Goal: Information Seeking & Learning: Learn about a topic

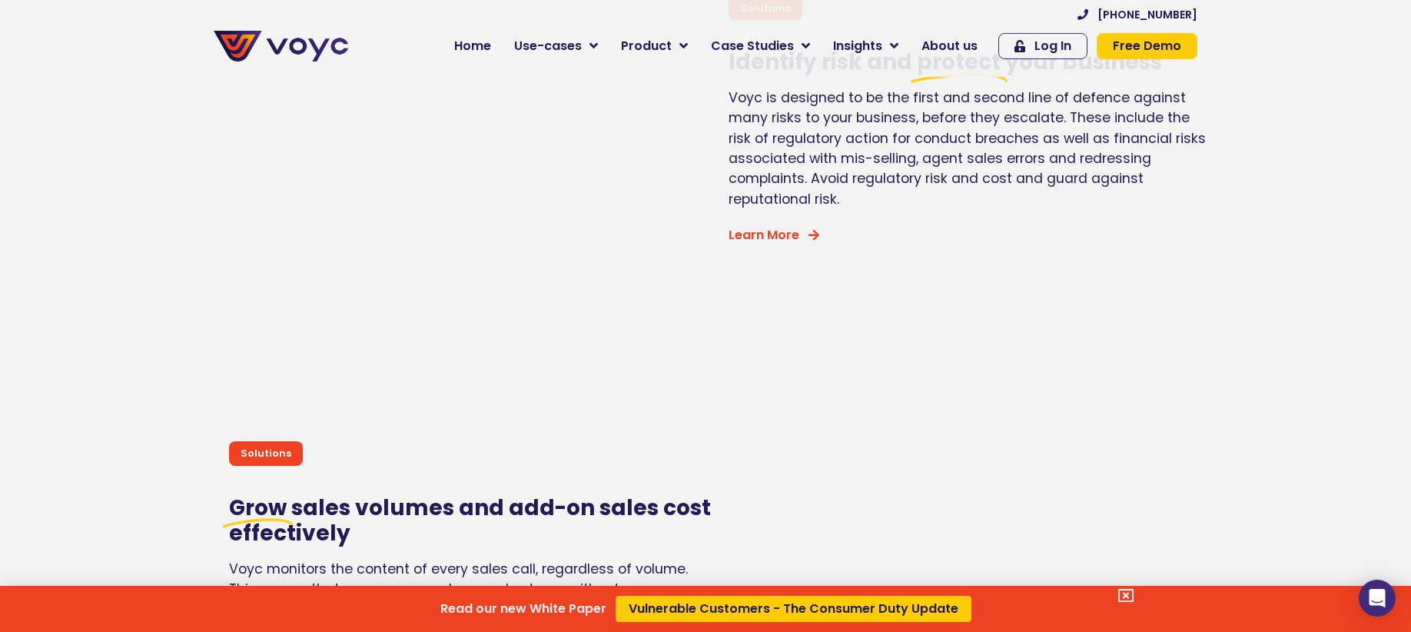
scroll to position [3632, 0]
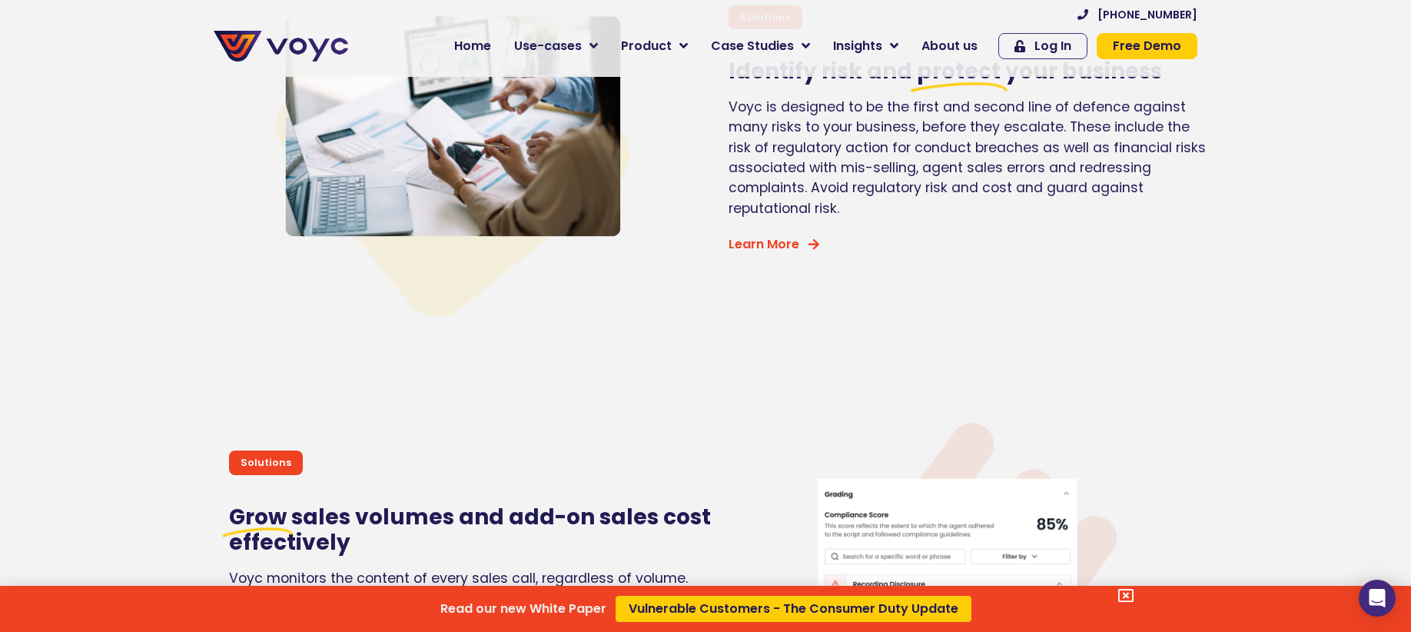
click at [649, 49] on div "Read our new White Paper Vulnerable Customers - The Consumer Duty Update" at bounding box center [705, 316] width 1411 height 632
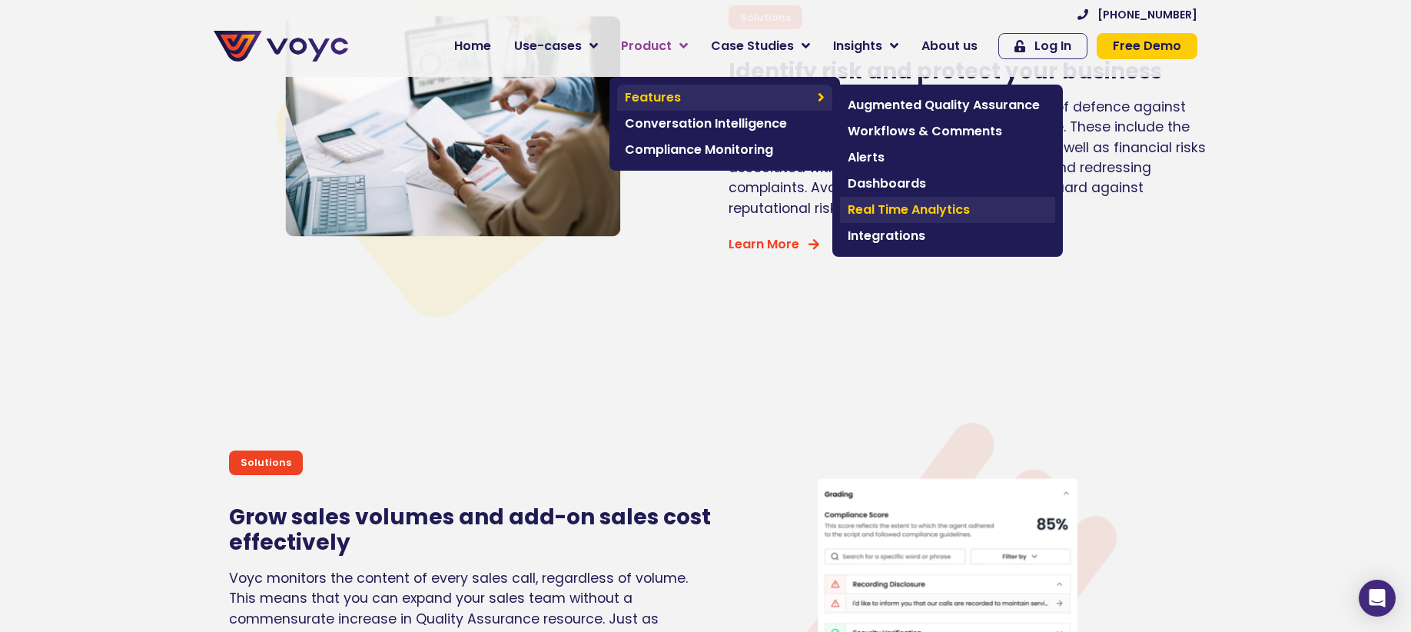
click at [941, 210] on span "Real Time Analytics" at bounding box center [948, 210] width 200 height 18
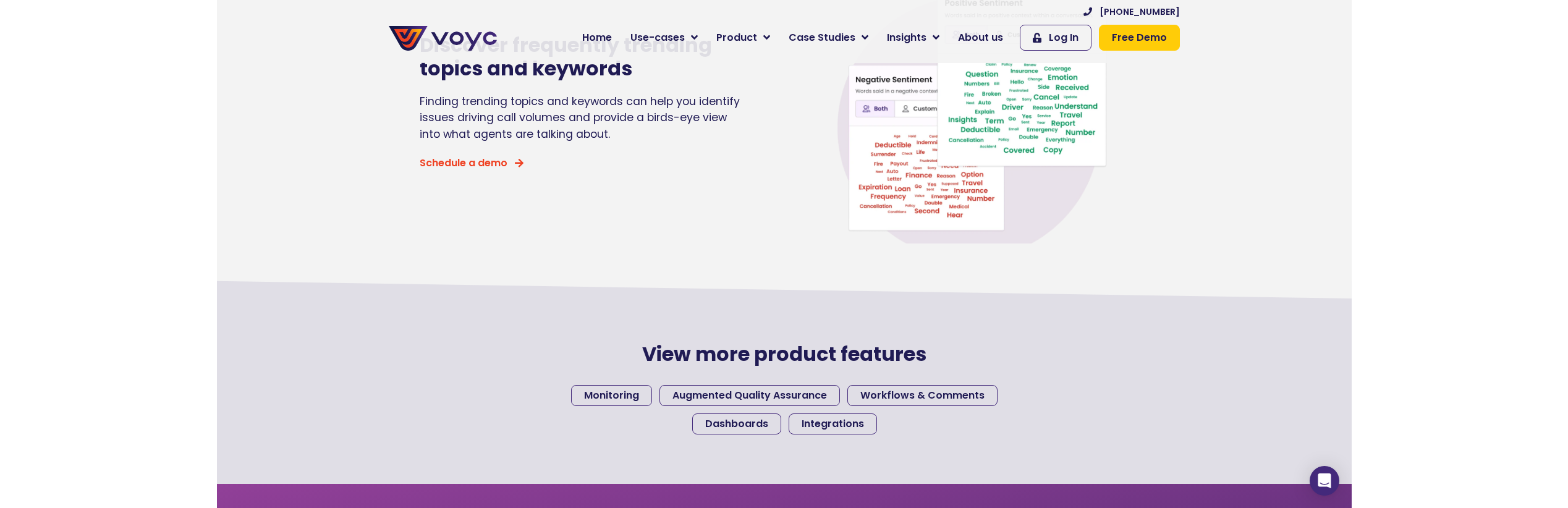
scroll to position [962, 0]
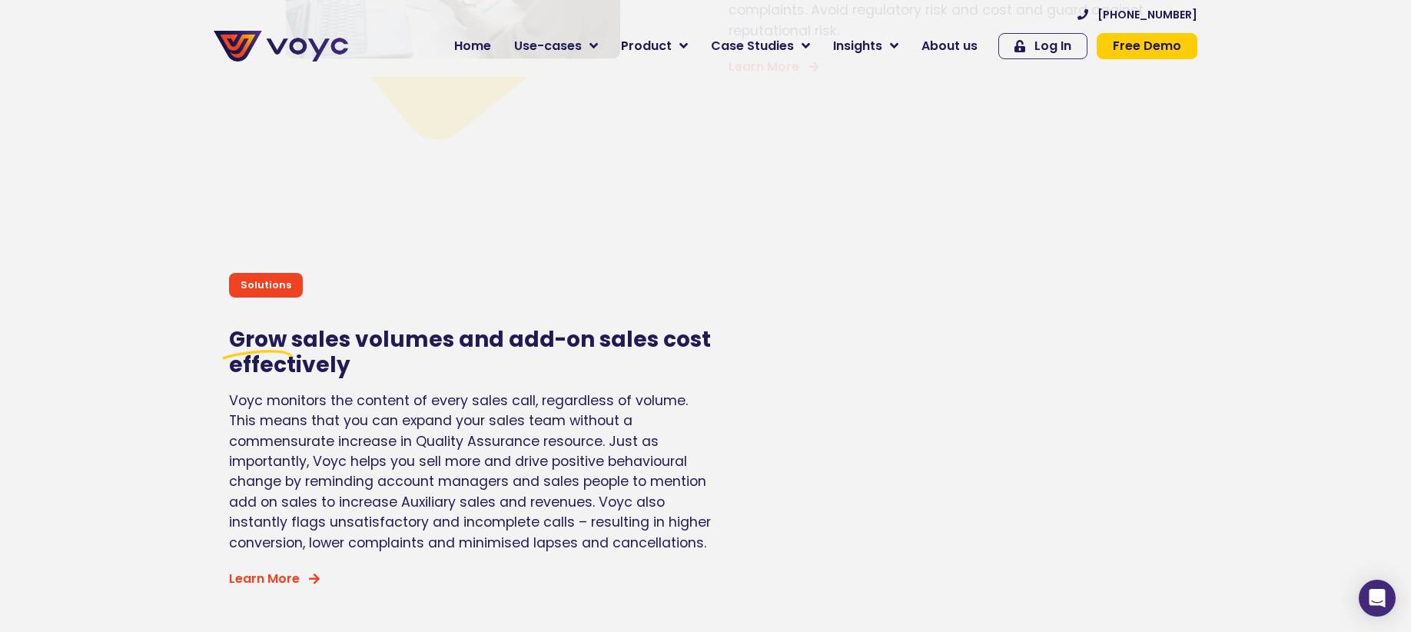
scroll to position [3766, 0]
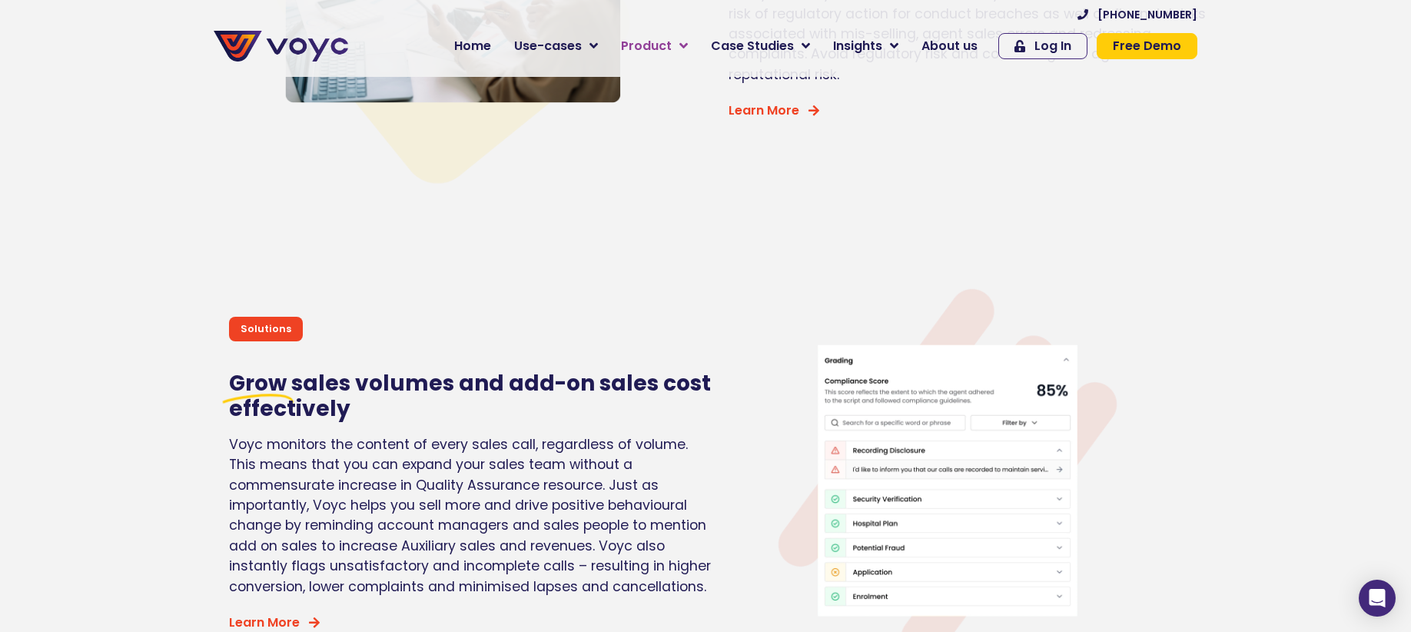
click at [672, 37] on span "Product" at bounding box center [646, 46] width 51 height 18
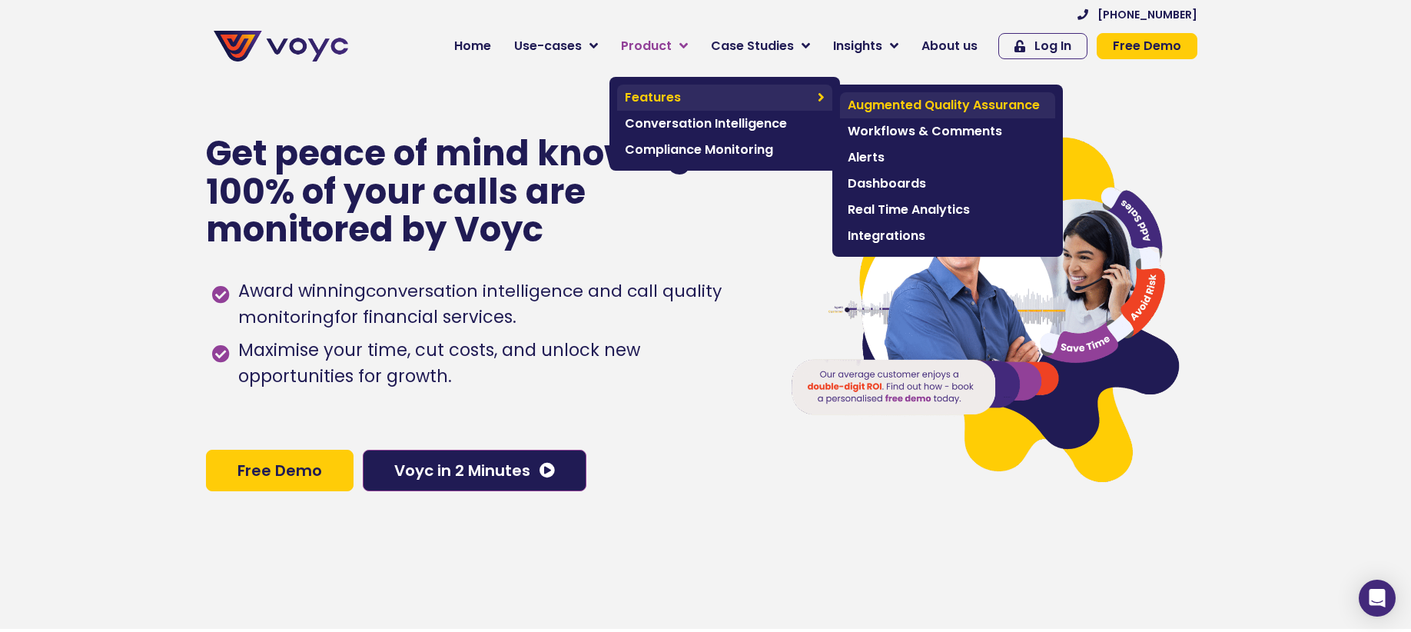
click at [928, 112] on span "Augmented Quality Assurance" at bounding box center [948, 105] width 200 height 18
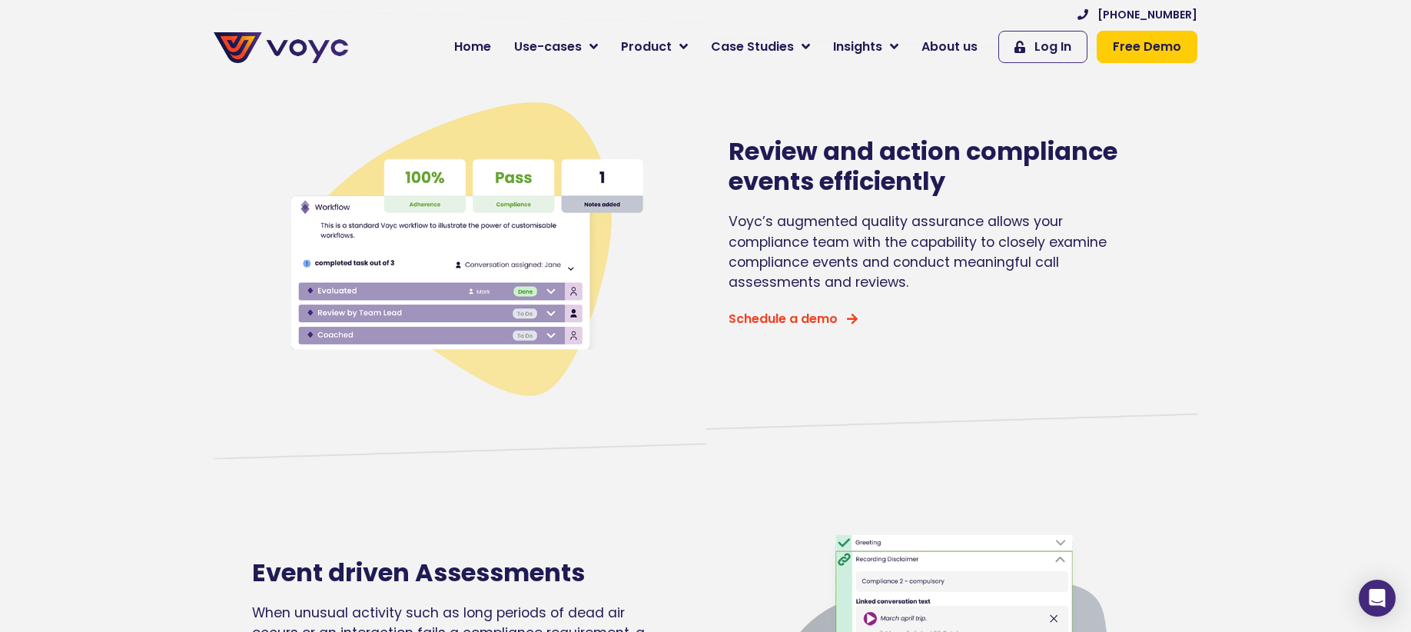
scroll to position [642, 0]
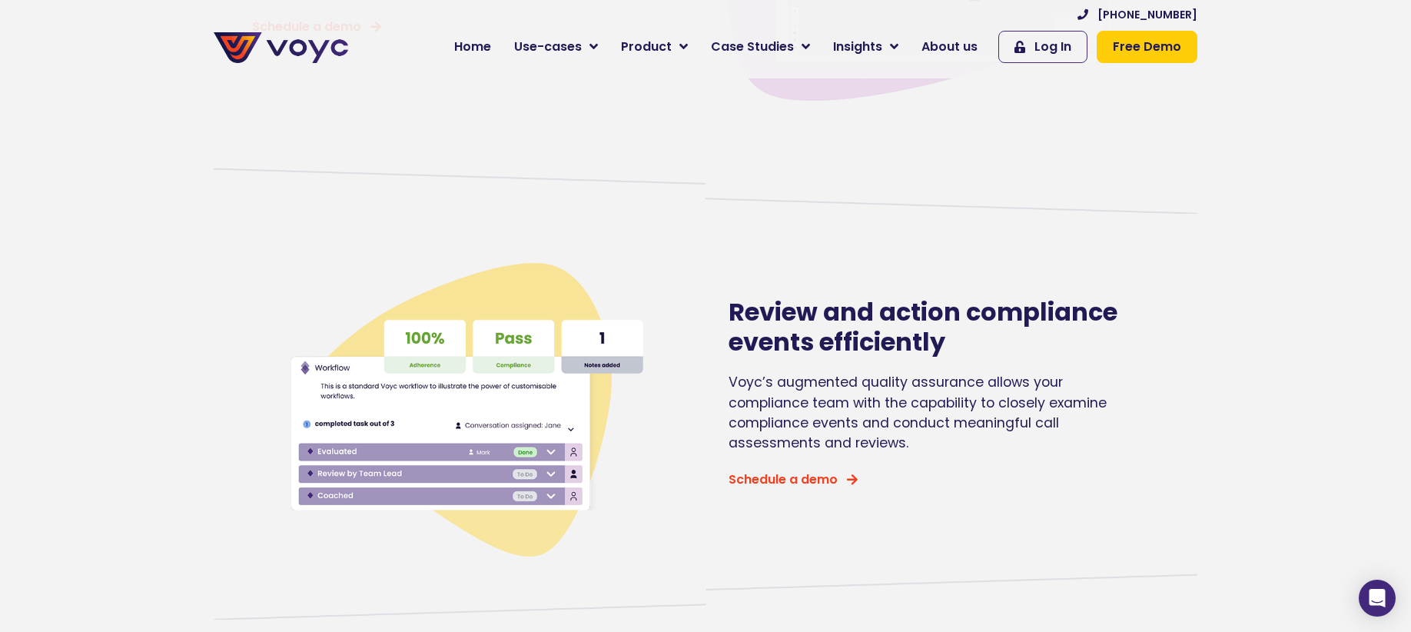
drag, startPoint x: 668, startPoint y: 375, endPoint x: 1139, endPoint y: 456, distance: 478.8
click at [1145, 459] on div "Review and action compliance events efficiently Voyc’s augmented quality assura…" at bounding box center [705, 393] width 922 height 352
click at [978, 435] on div "Voyc’s augmented quality assurance allows your compliance team with the capabil…" at bounding box center [931, 412] width 407 height 81
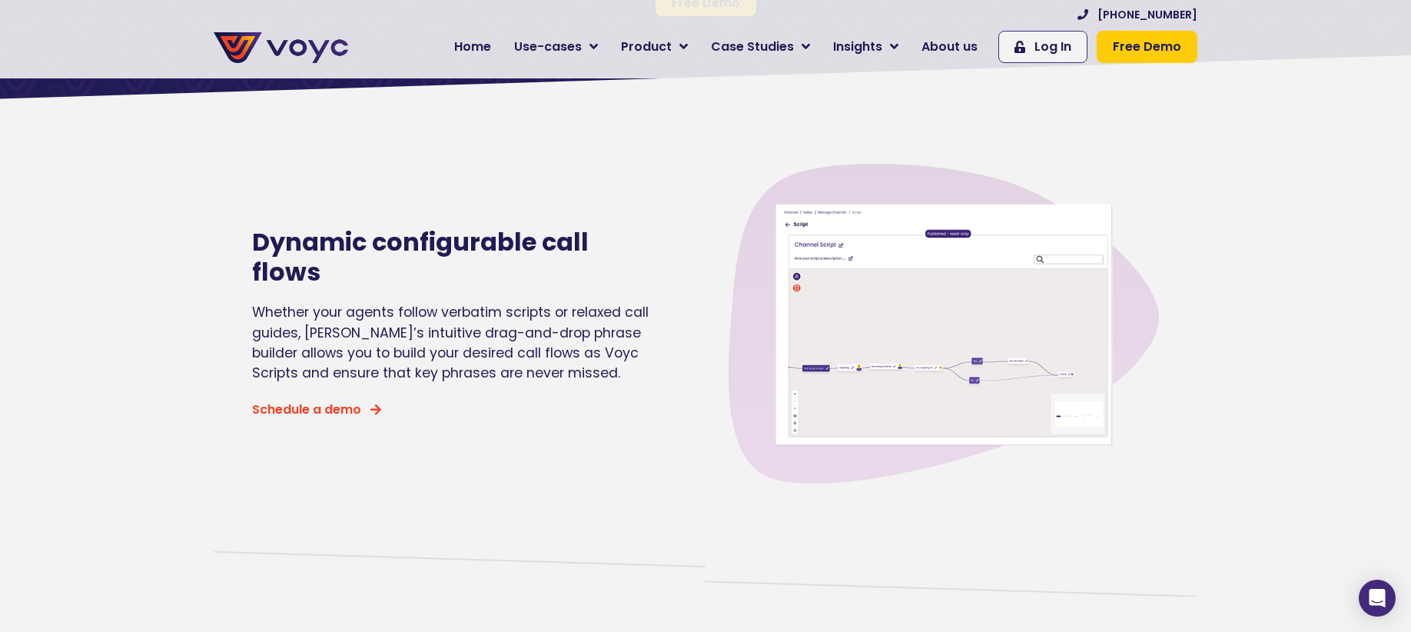
scroll to position [0, 0]
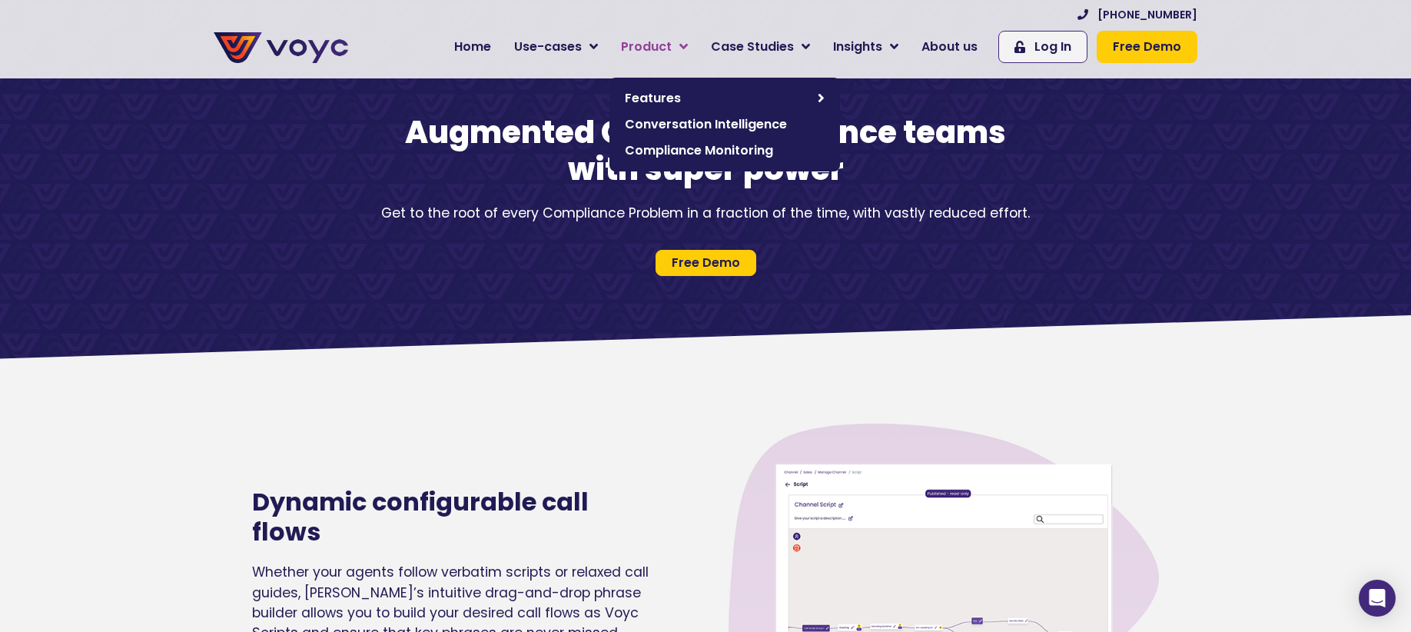
click at [684, 50] on link "Product" at bounding box center [654, 47] width 90 height 31
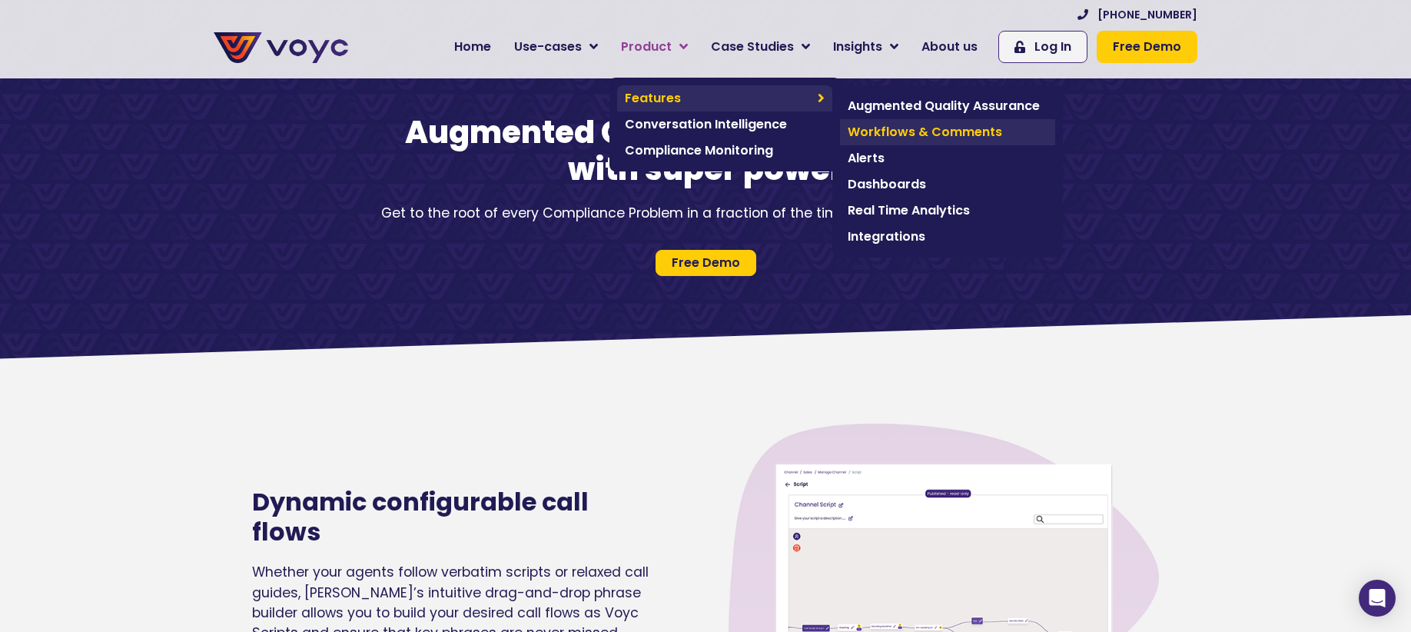
click at [930, 134] on span "Workflows & Comments" at bounding box center [948, 132] width 200 height 18
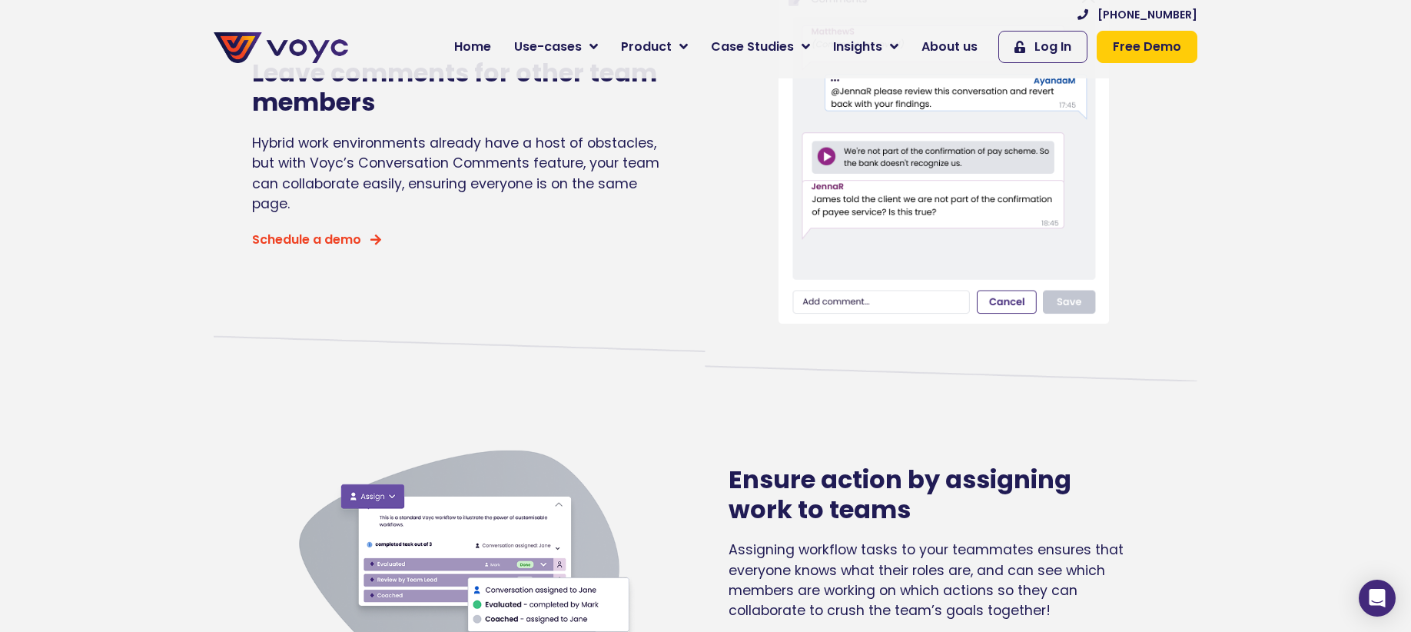
scroll to position [75, 0]
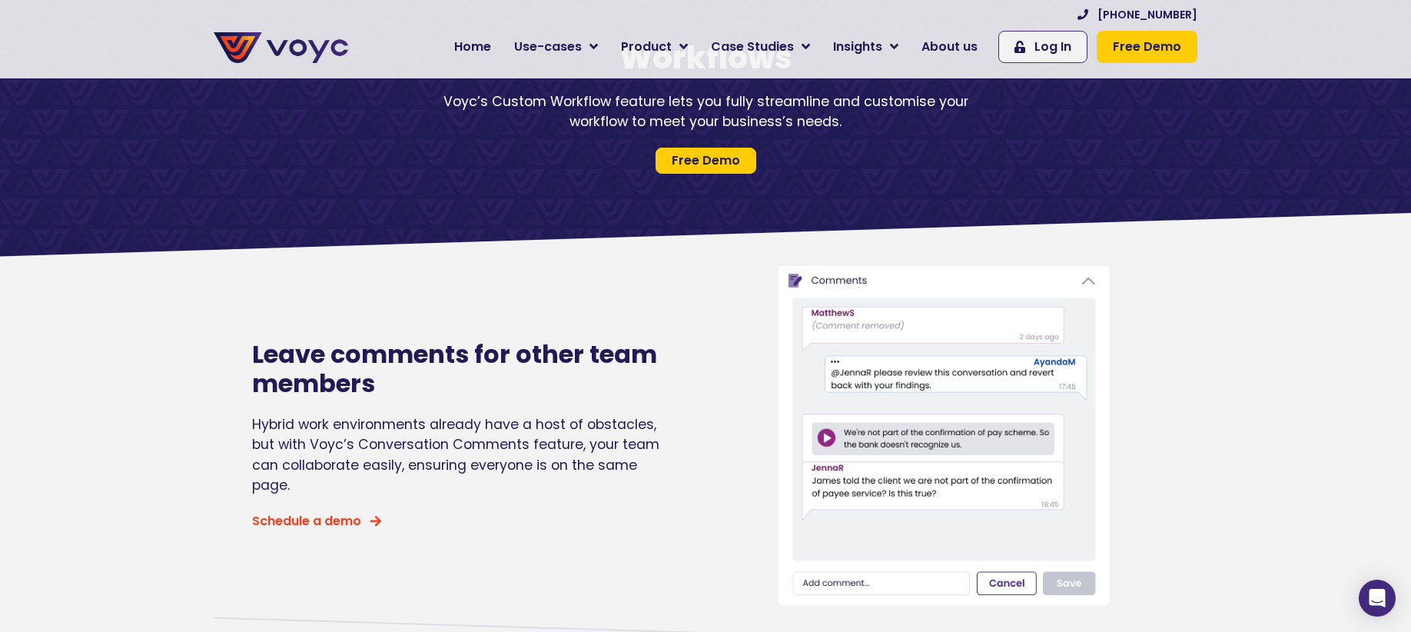
drag, startPoint x: 224, startPoint y: 373, endPoint x: 503, endPoint y: 489, distance: 302.4
click at [503, 489] on section "Leave comments for other team members Hybrid work environments already have a h…" at bounding box center [705, 435] width 1411 height 354
click at [511, 496] on div "Leave comments for other team members Hybrid work environments already have a h…" at bounding box center [455, 435] width 423 height 354
drag, startPoint x: 473, startPoint y: 479, endPoint x: 247, endPoint y: 377, distance: 248.3
click at [247, 377] on div "Leave comments for other team members Hybrid work environments already have a h…" at bounding box center [455, 435] width 423 height 354
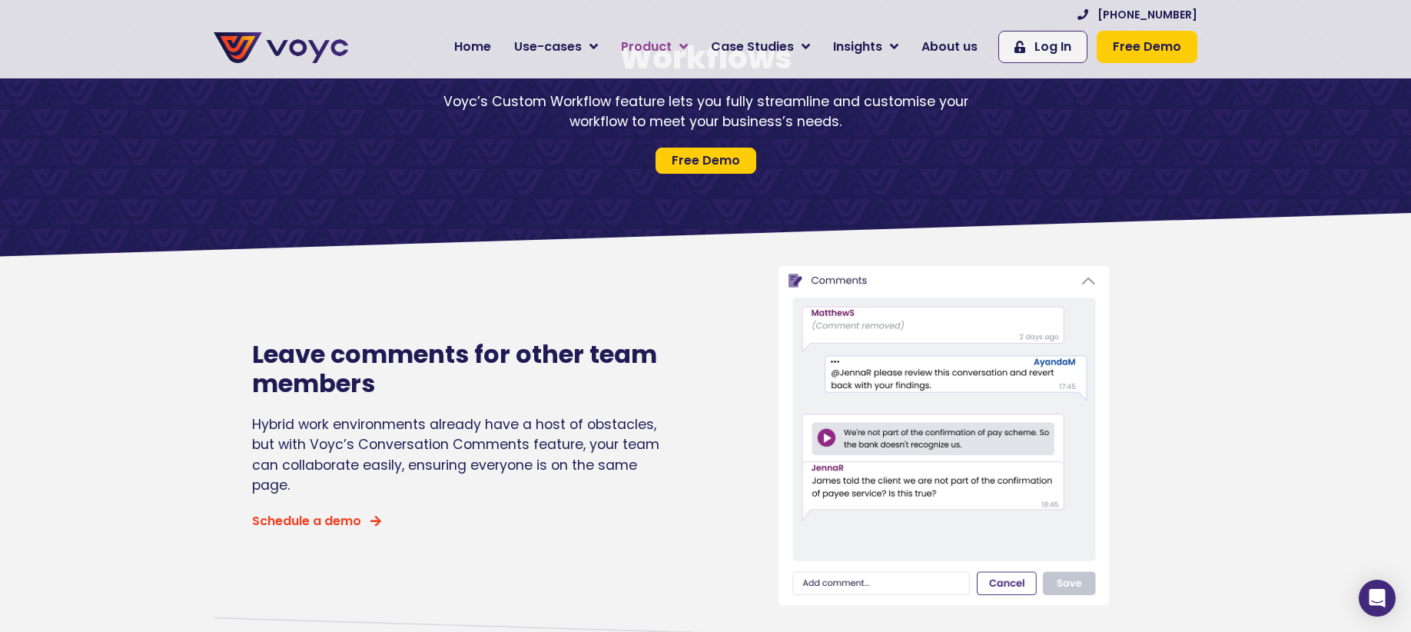
click at [643, 45] on span "Product" at bounding box center [646, 47] width 51 height 18
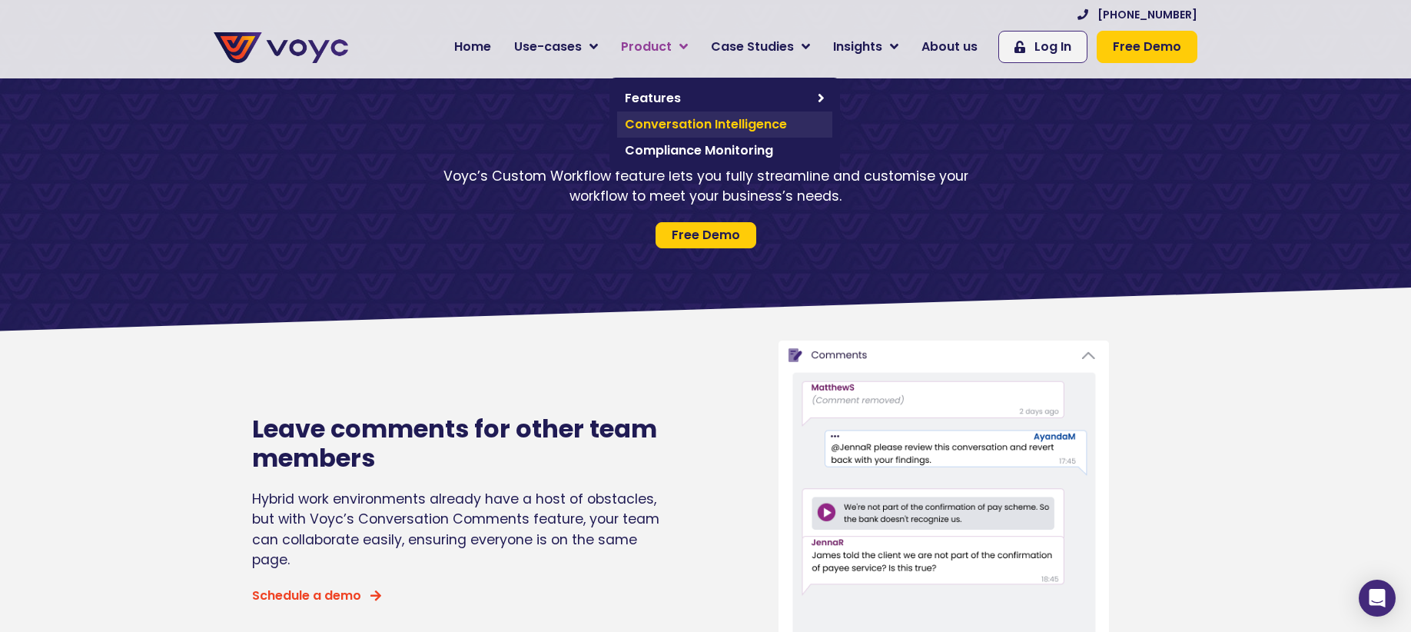
click at [716, 121] on span "Conversation Intelligence" at bounding box center [725, 124] width 200 height 18
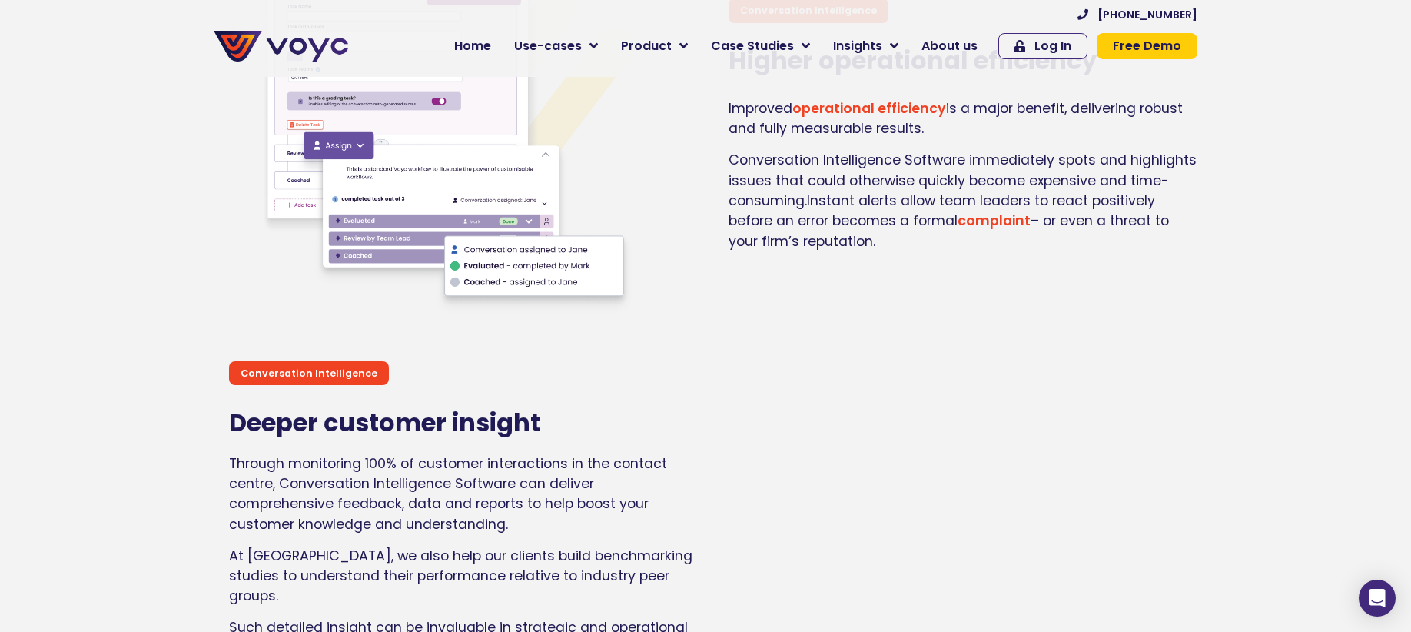
scroll to position [2921, 0]
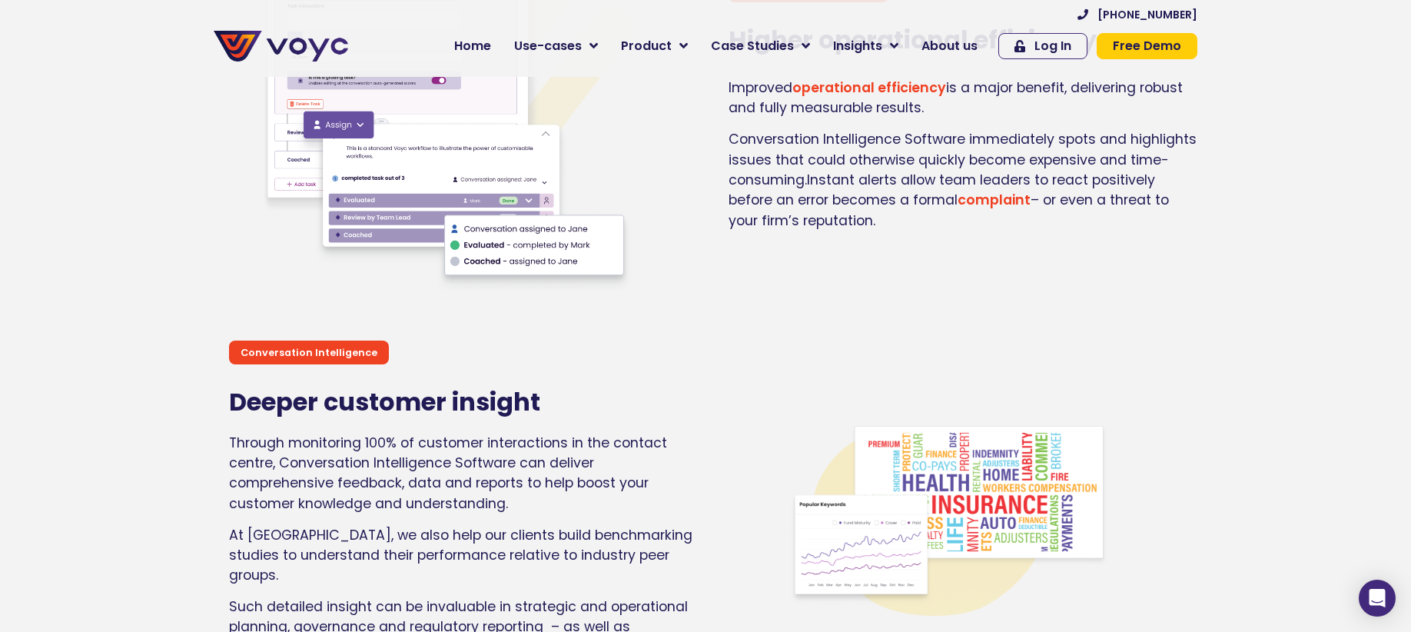
click at [1181, 45] on span "Free Demo" at bounding box center [1147, 46] width 68 height 12
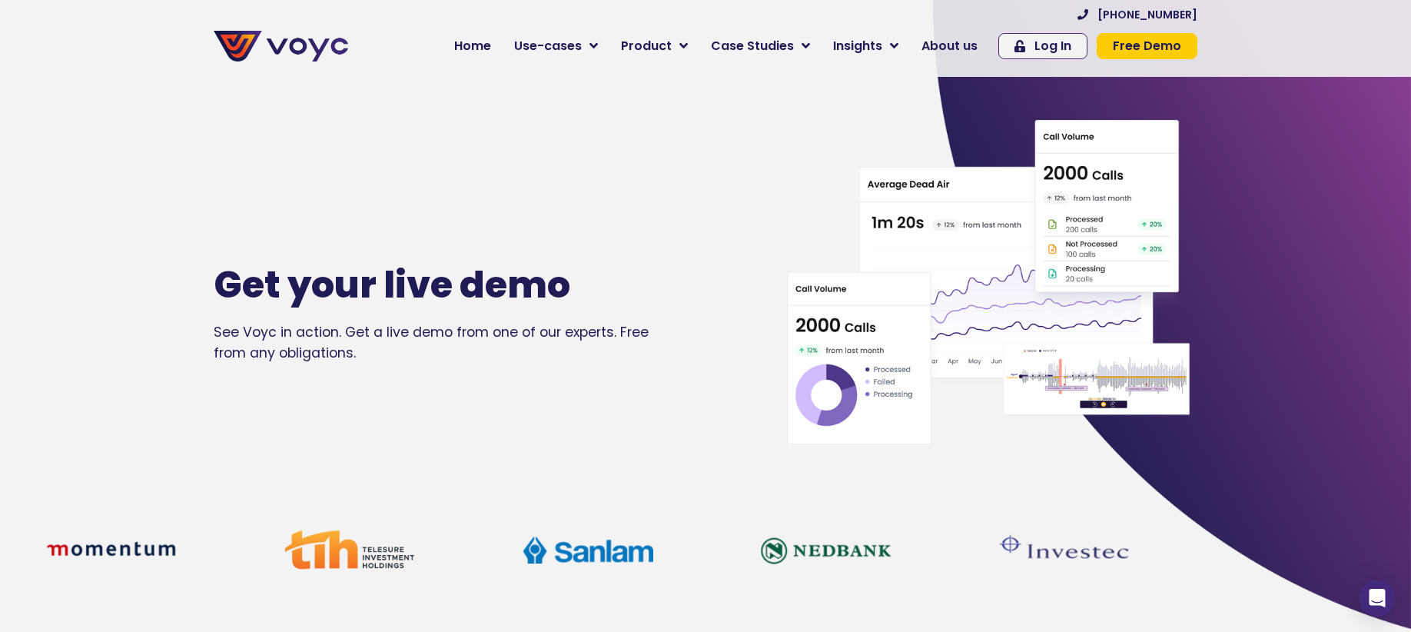
click at [311, 34] on img at bounding box center [281, 46] width 134 height 31
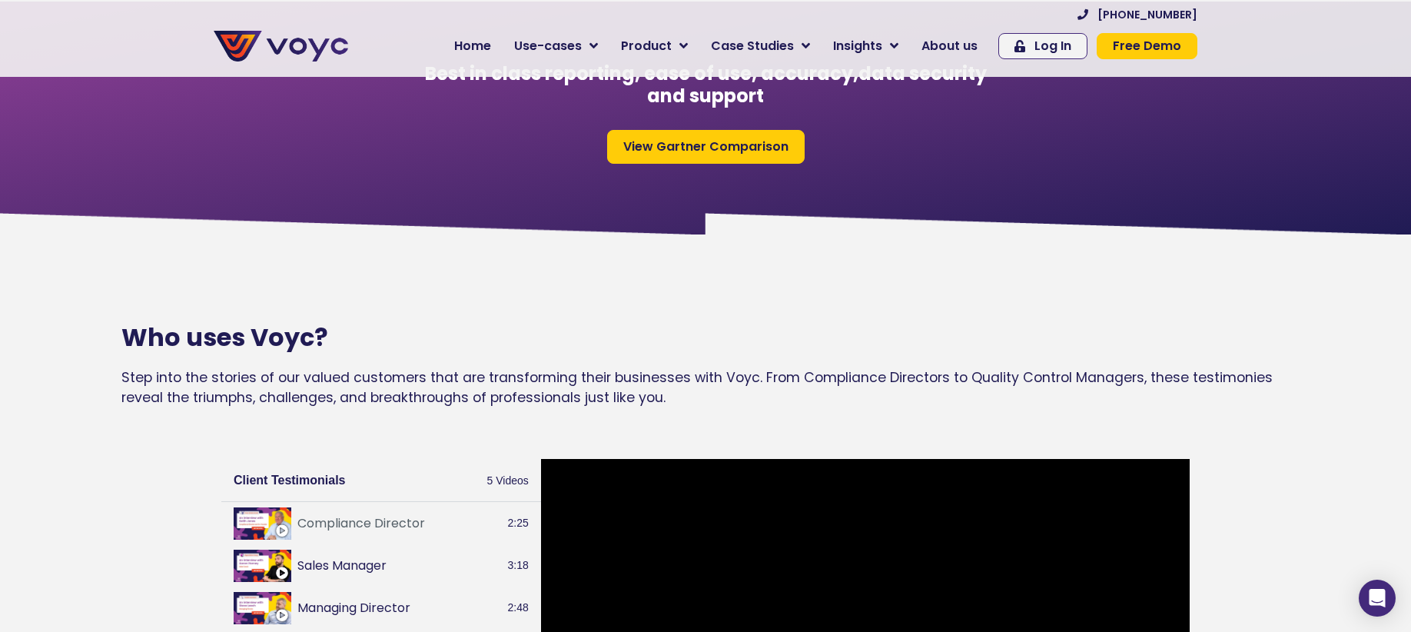
scroll to position [1342, 0]
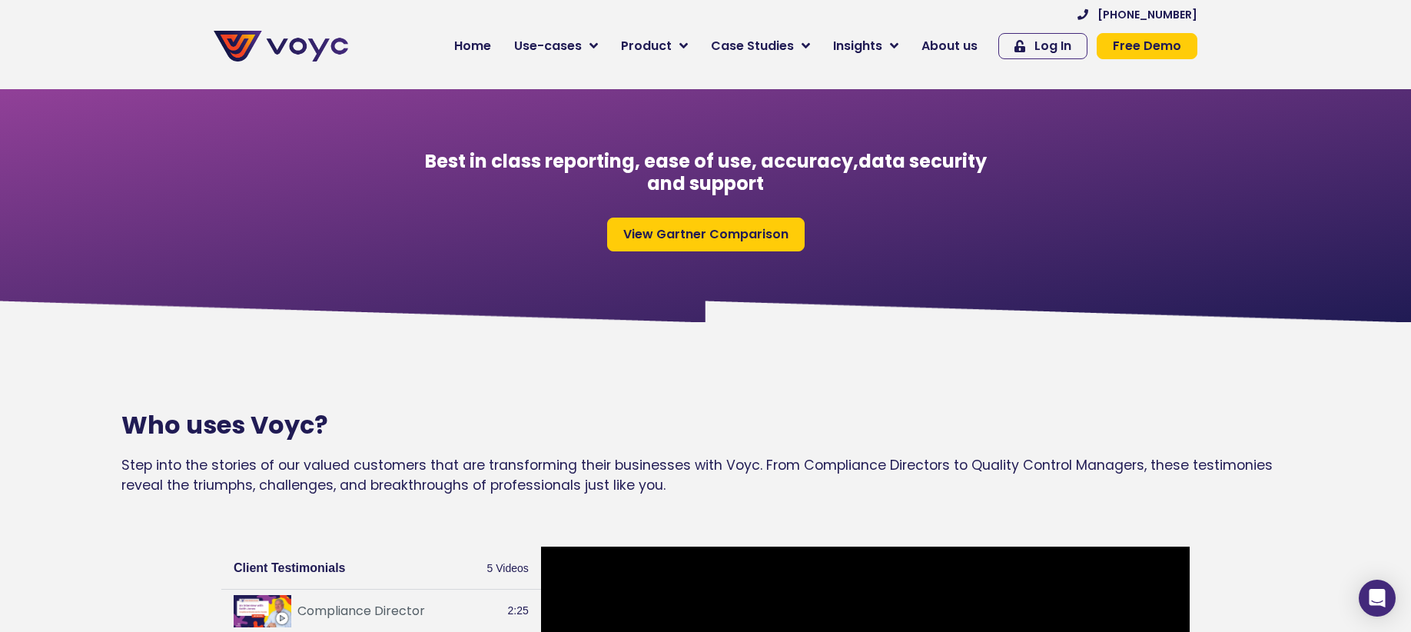
click at [737, 241] on span "View Gartner Comparison" at bounding box center [705, 234] width 165 height 12
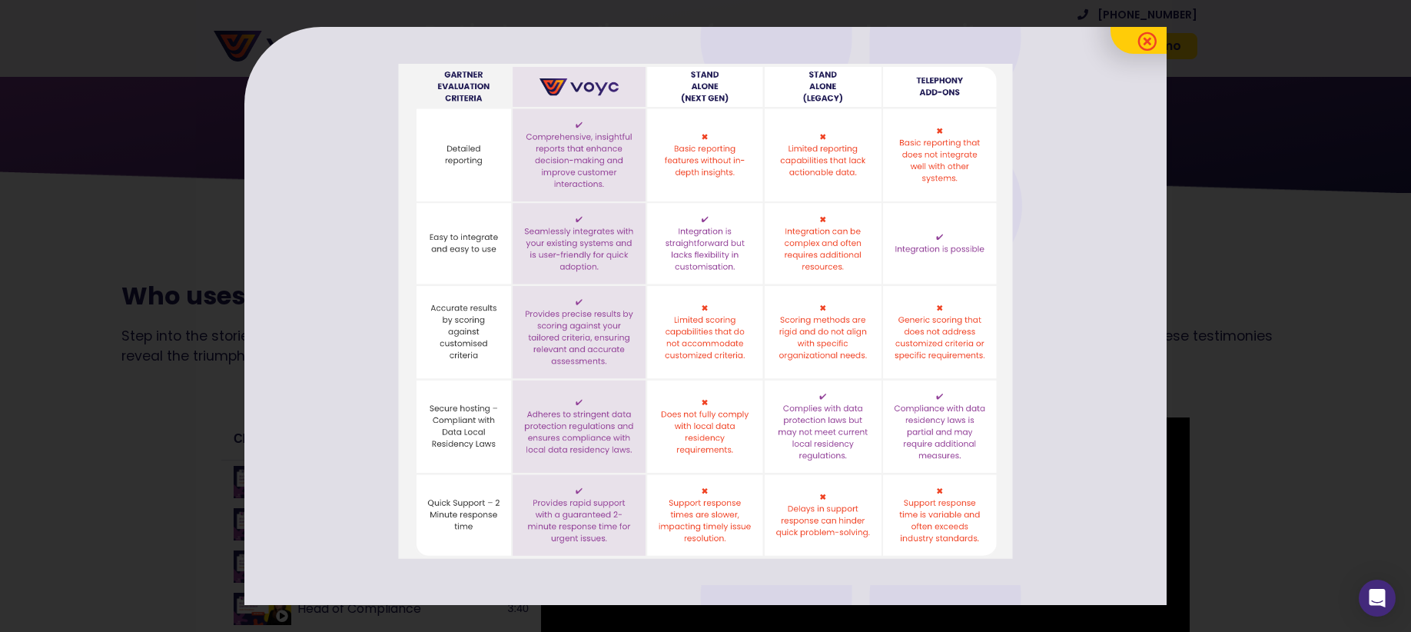
scroll to position [1520, 0]
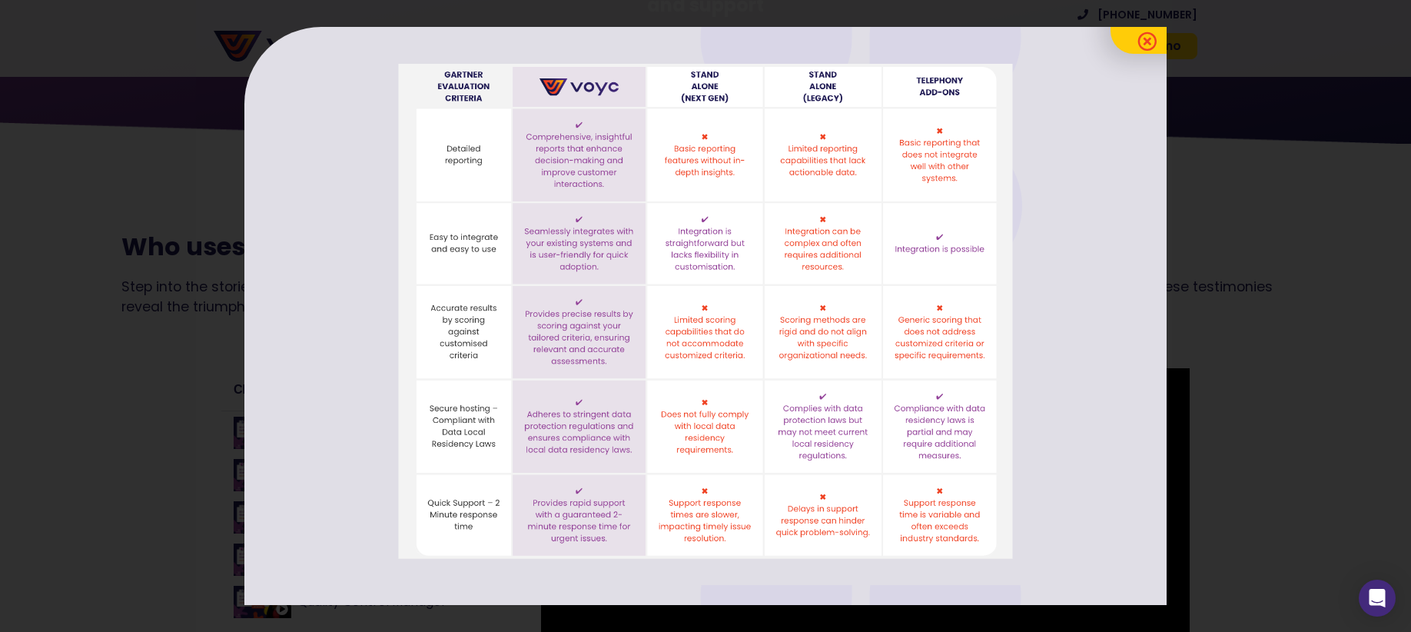
click at [1145, 36] on icon at bounding box center [1146, 41] width 19 height 19
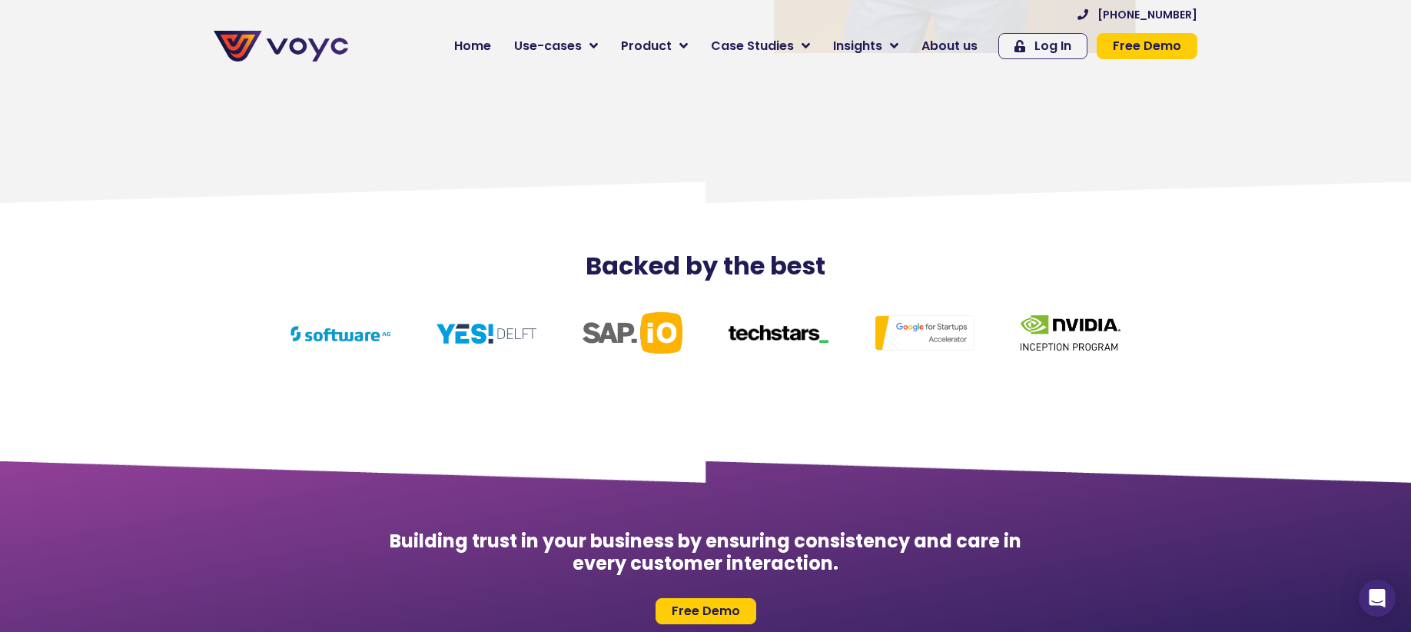
scroll to position [5933, 0]
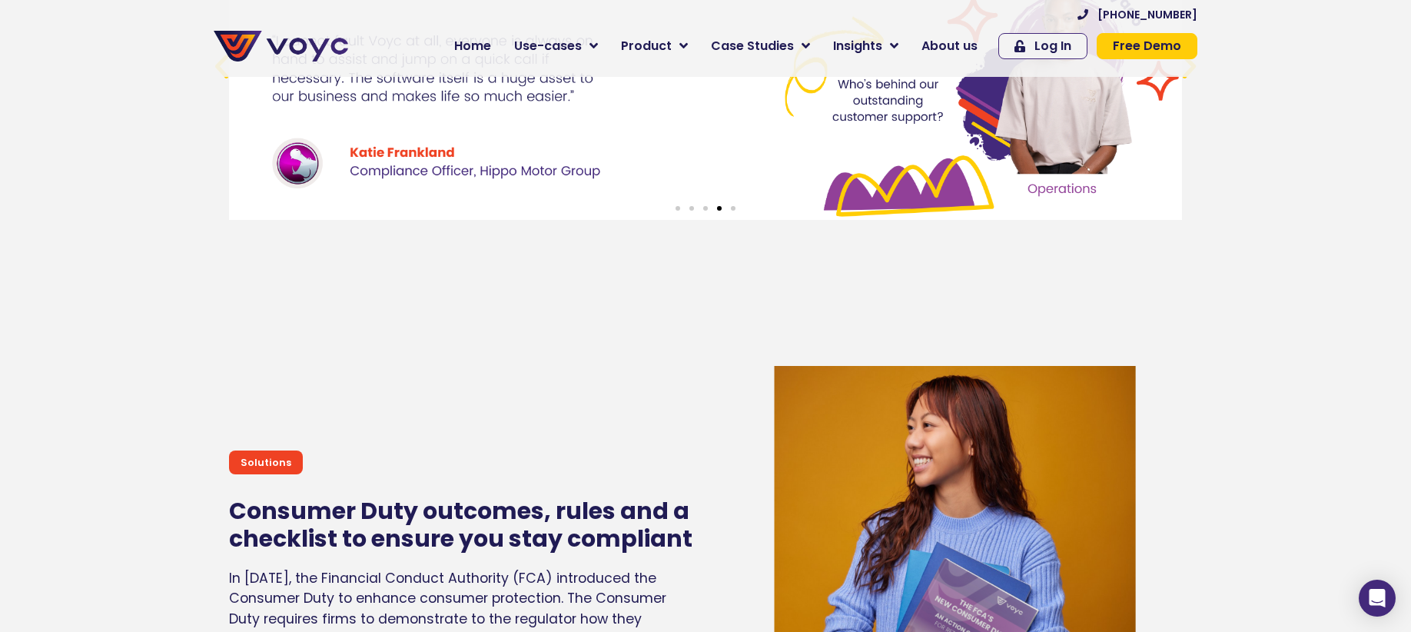
click at [290, 50] on img at bounding box center [281, 46] width 134 height 31
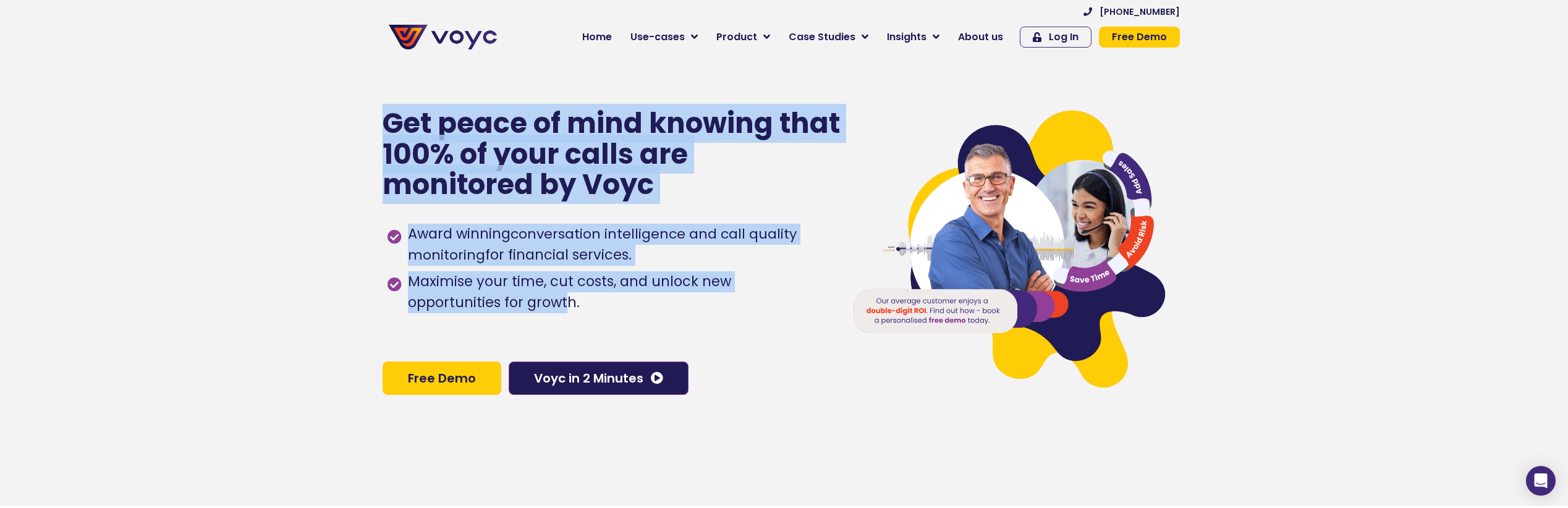
drag, startPoint x: 385, startPoint y: 129, endPoint x: 469, endPoint y: 309, distance: 198.6
click at [469, 309] on div "Get peace of mind knowing that 100% of your calls are monitored by Voyc Award w…" at bounding box center [607, 252] width 450 height 508
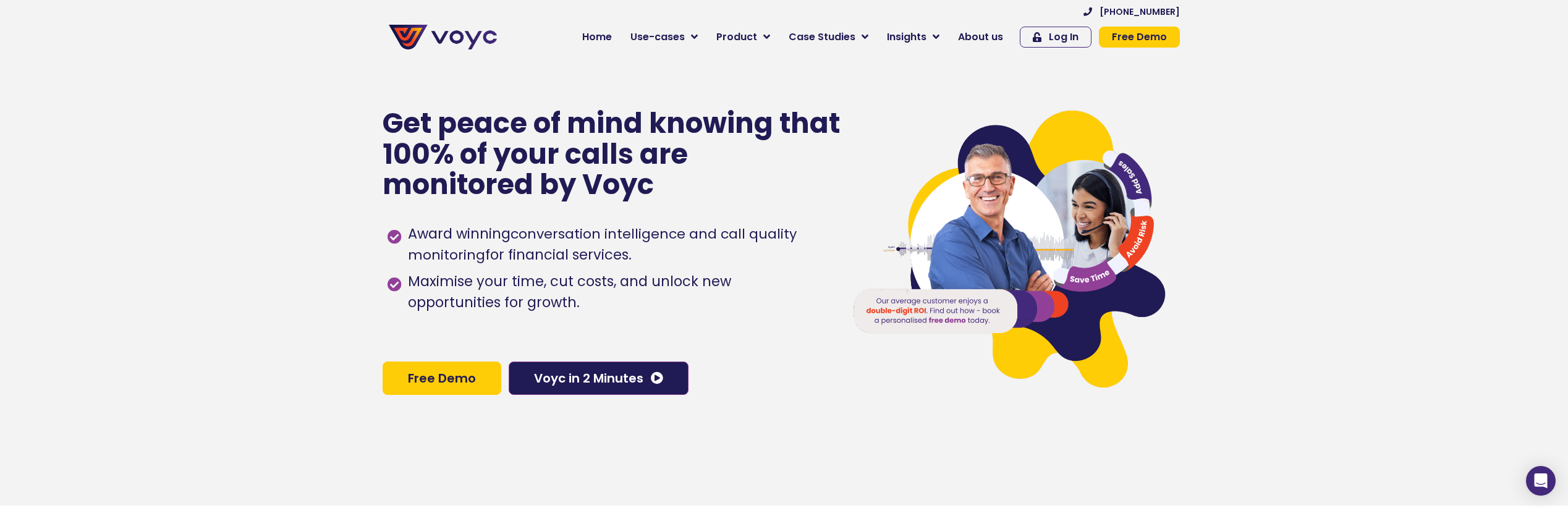
click at [498, 323] on div "Award winning conversation intelligence and call quality monitoring for financi…" at bounding box center [607, 281] width 440 height 127
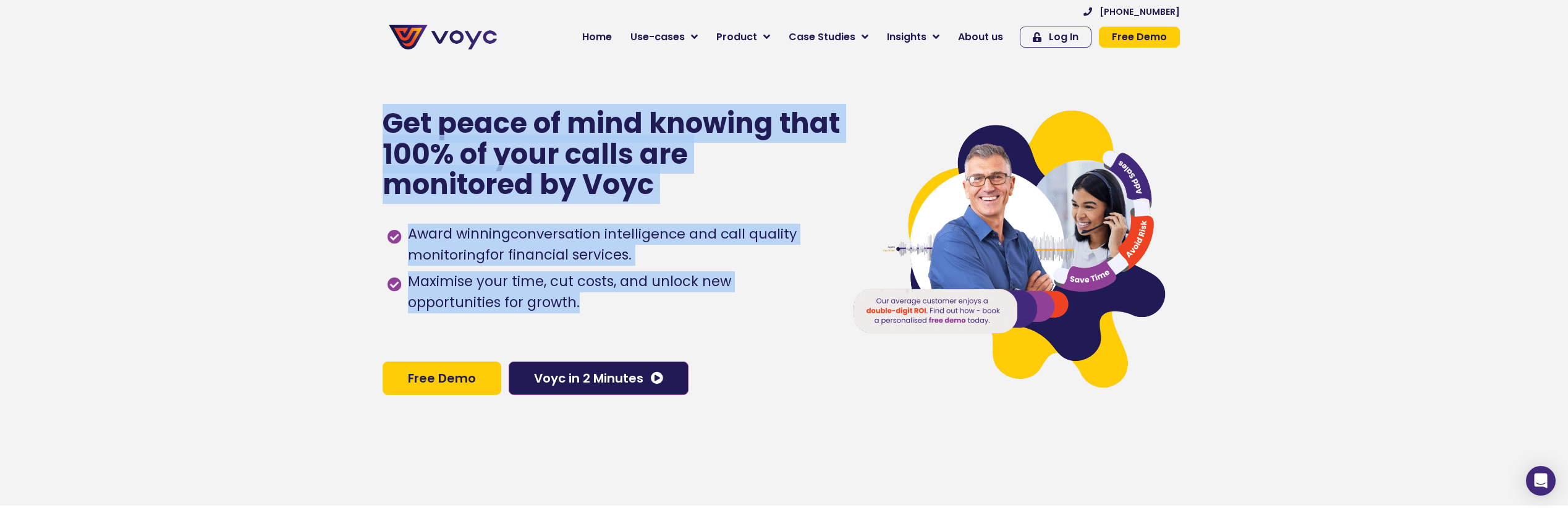
drag, startPoint x: 492, startPoint y: 313, endPoint x: 338, endPoint y: 105, distance: 258.8
click at [338, 105] on section "Get peace of mind knowing that 100% of your calls are monitored by Voyc Award w…" at bounding box center [784, 252] width 1568 height 508
click at [758, 326] on div "Award winning conversation intelligence and call quality monitoring for financi…" at bounding box center [607, 281] width 440 height 127
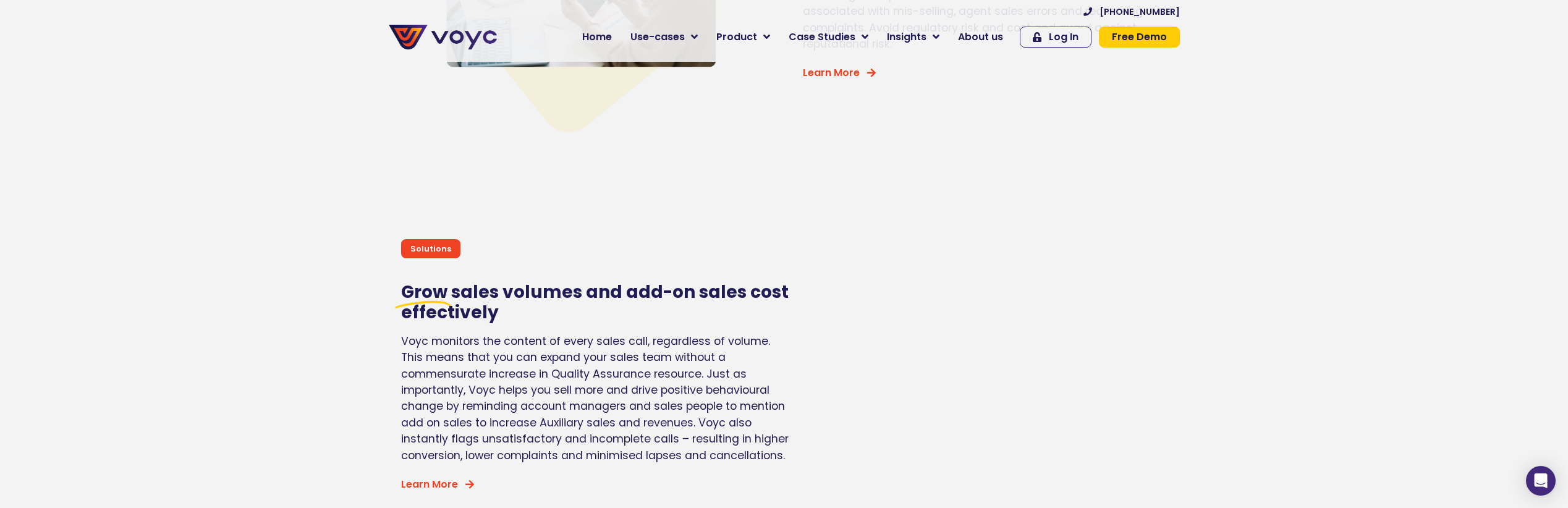
scroll to position [3313, 0]
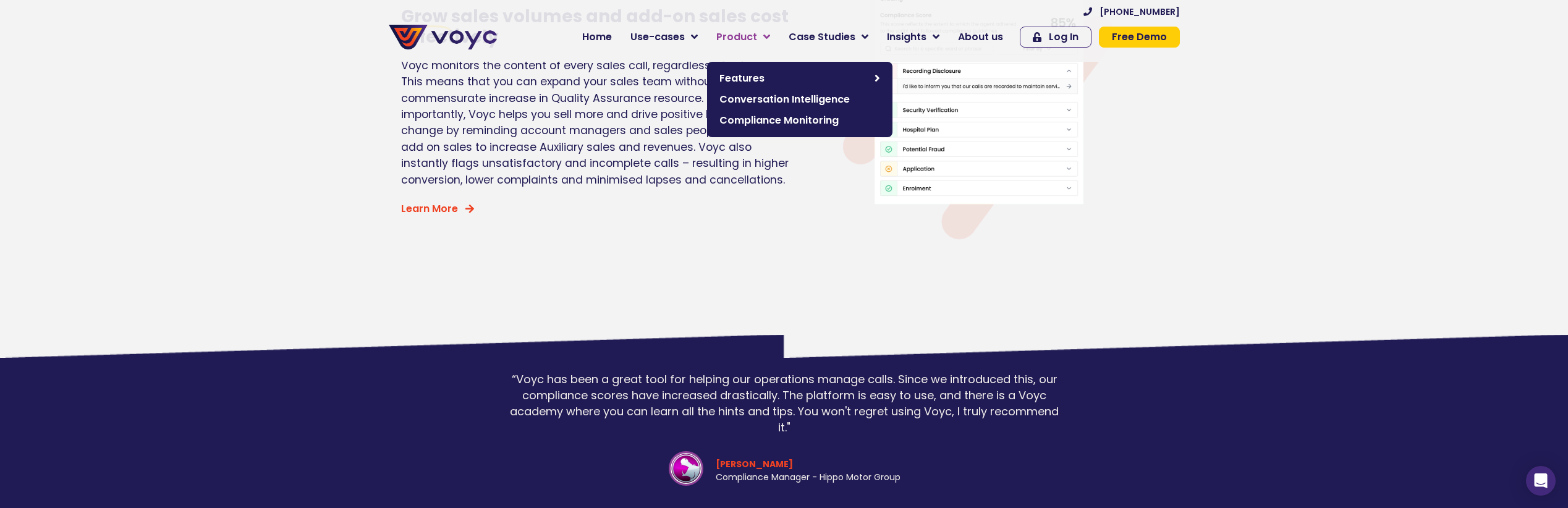
click at [754, 39] on span "Product" at bounding box center [737, 37] width 41 height 14
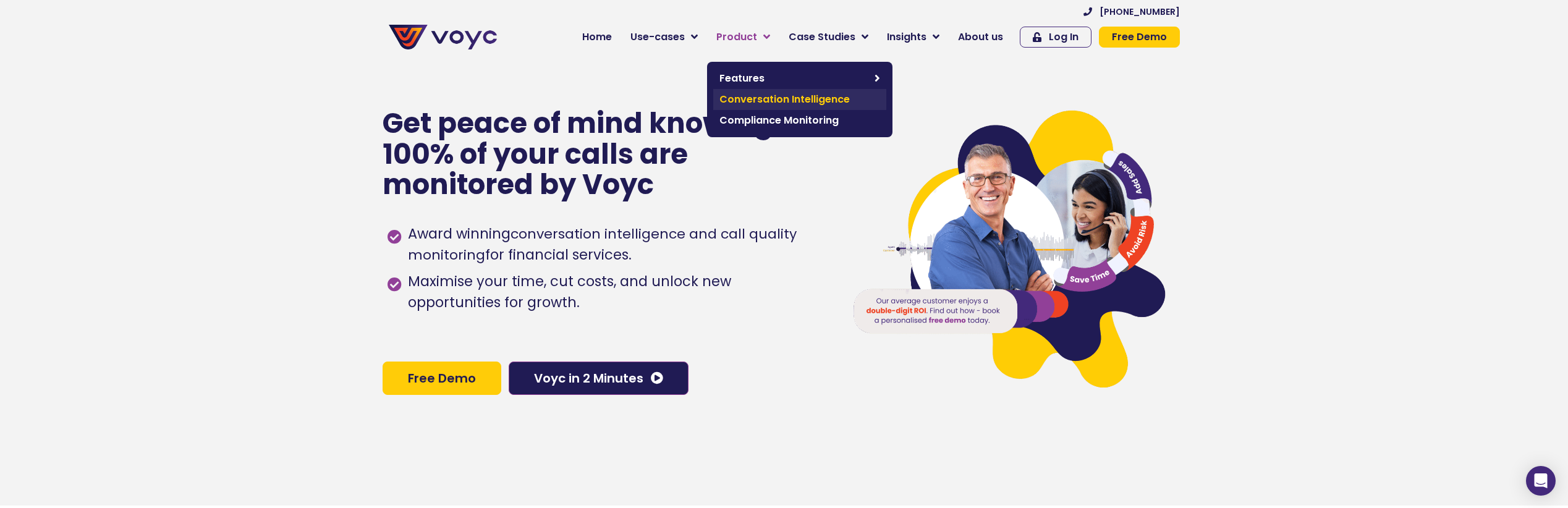
click at [802, 104] on span "Conversation Intelligence" at bounding box center [800, 99] width 161 height 14
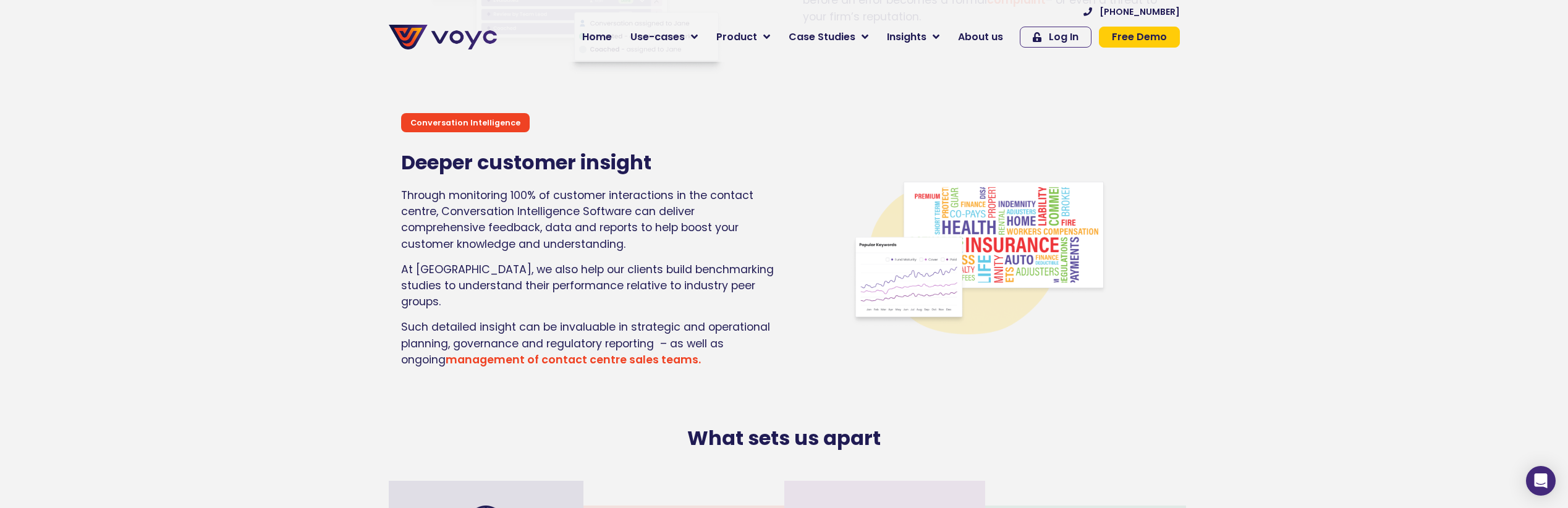
scroll to position [2505, 0]
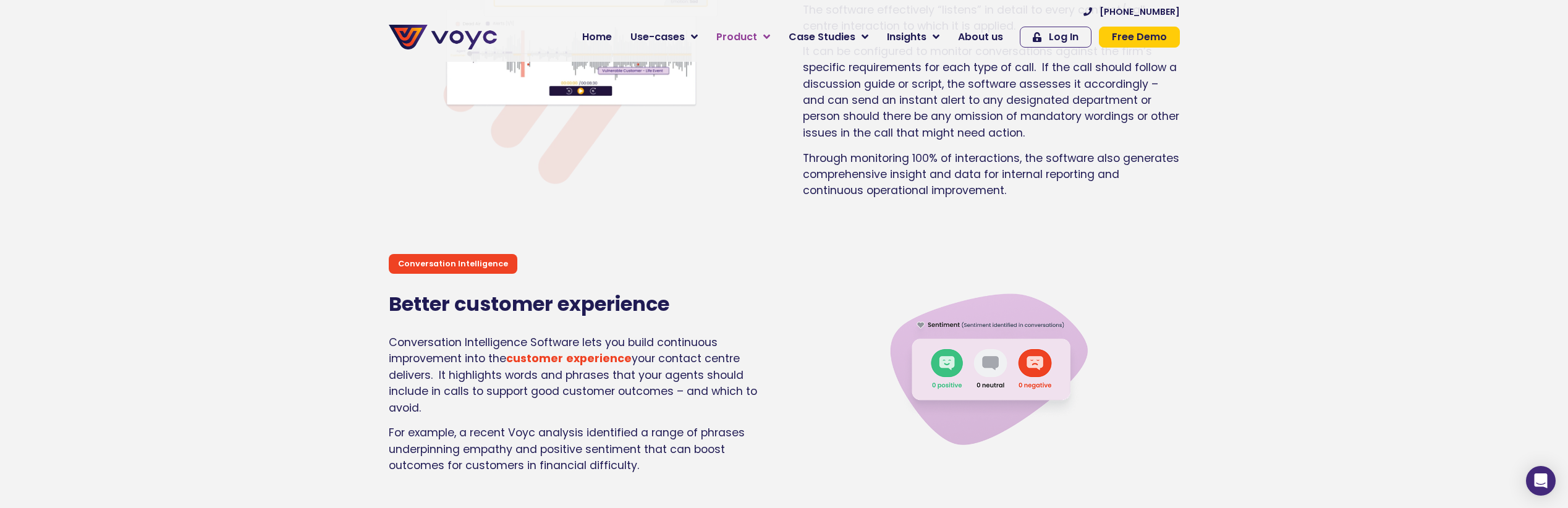
click at [742, 38] on span "Product" at bounding box center [737, 37] width 41 height 14
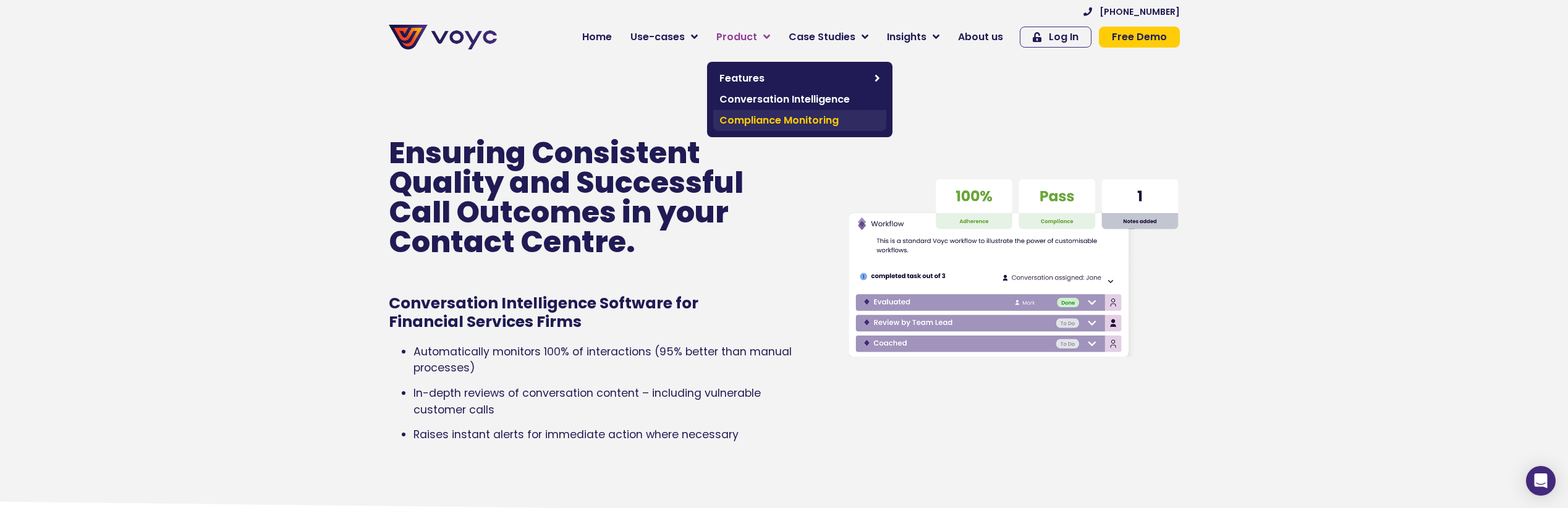
click at [797, 119] on span "Compliance Monitoring" at bounding box center [800, 121] width 161 height 14
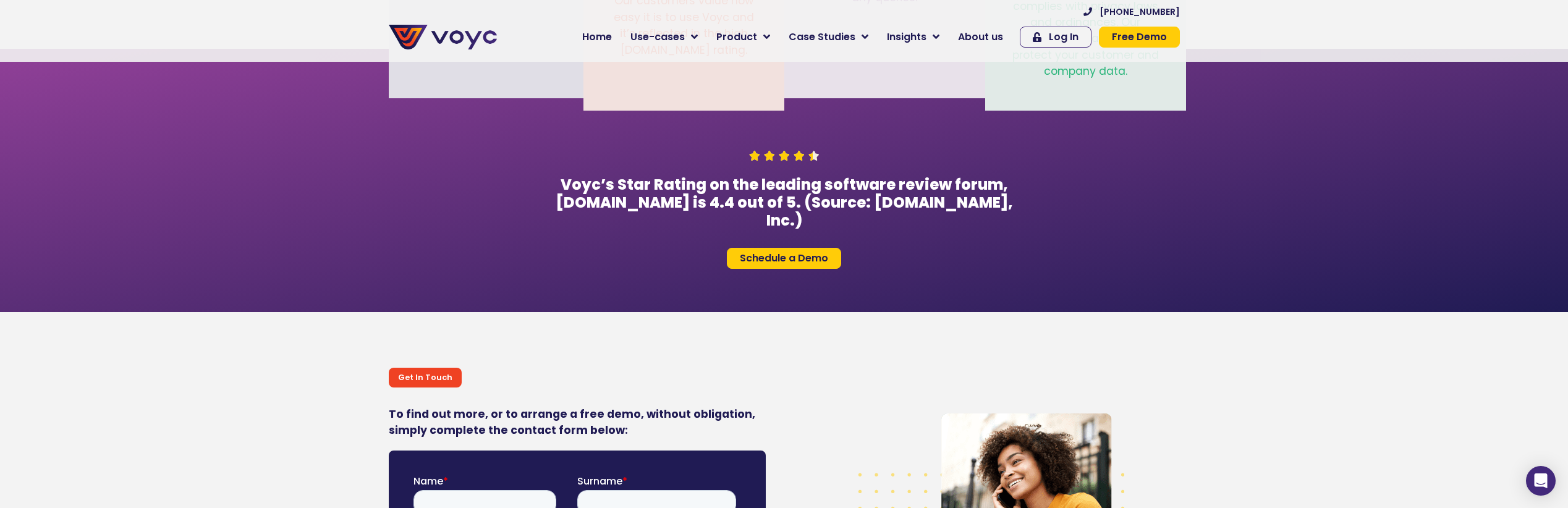
scroll to position [2687, 0]
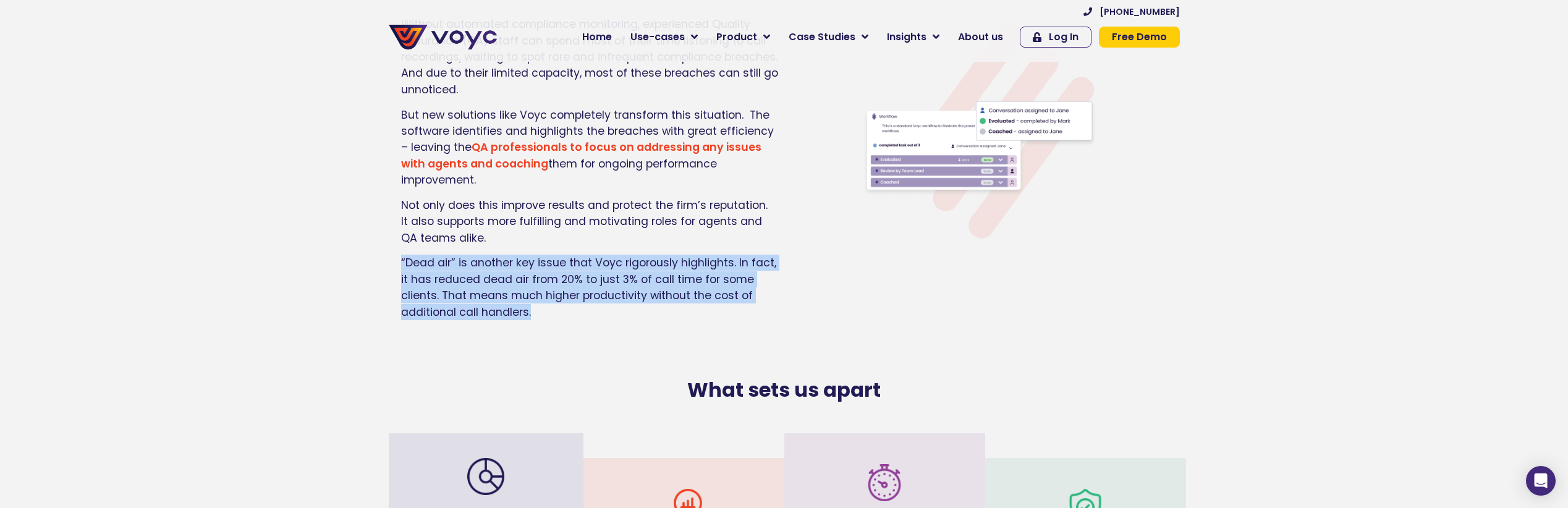
drag, startPoint x: 517, startPoint y: 288, endPoint x: 387, endPoint y: 231, distance: 141.9
click at [387, 231] on div "Compliance Monitoring Far better value from quality assurance teams Without aut…" at bounding box center [583, 124] width 401 height 423
click at [432, 273] on p "“Dead air” is another key issue that Voyc rigorously highlights. In fact, it ha…" at bounding box center [590, 287] width 377 height 65
drag, startPoint x: 570, startPoint y: 293, endPoint x: 373, endPoint y: 239, distance: 204.3
click at [373, 239] on section "Compliance Monitoring Far better value from quality assurance teams Without aut…" at bounding box center [784, 111] width 1568 height 447
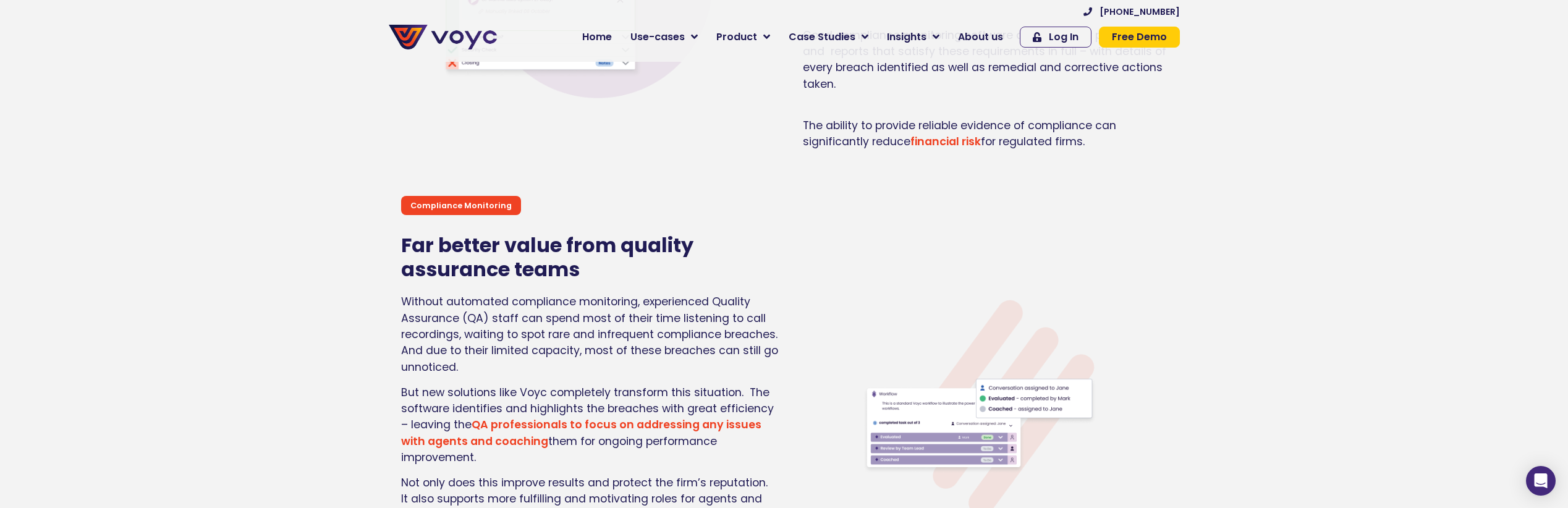
scroll to position [2460, 0]
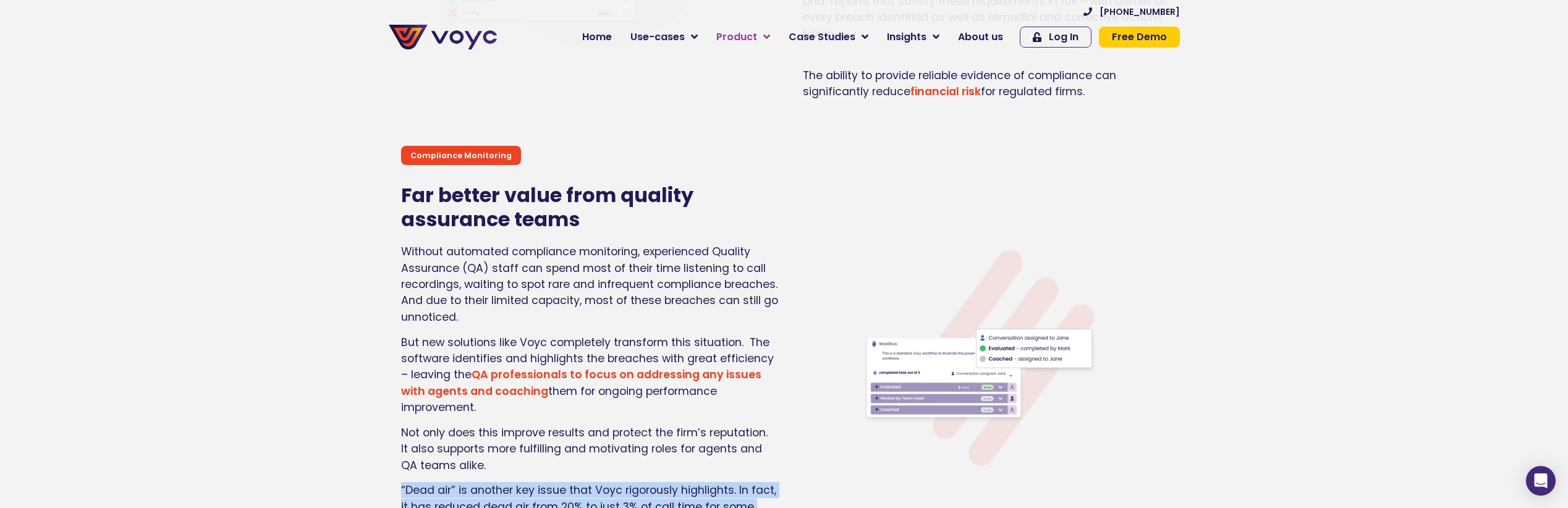
click at [733, 39] on span "Product" at bounding box center [737, 37] width 41 height 14
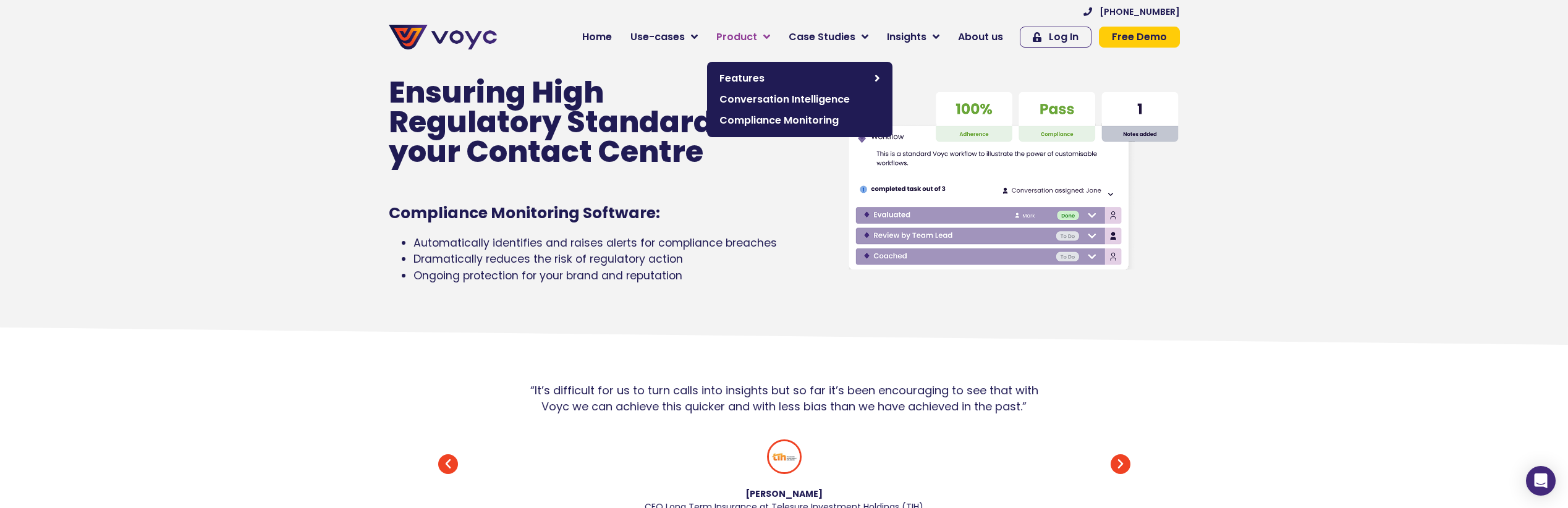
click at [752, 28] on link "Product" at bounding box center [743, 37] width 72 height 25
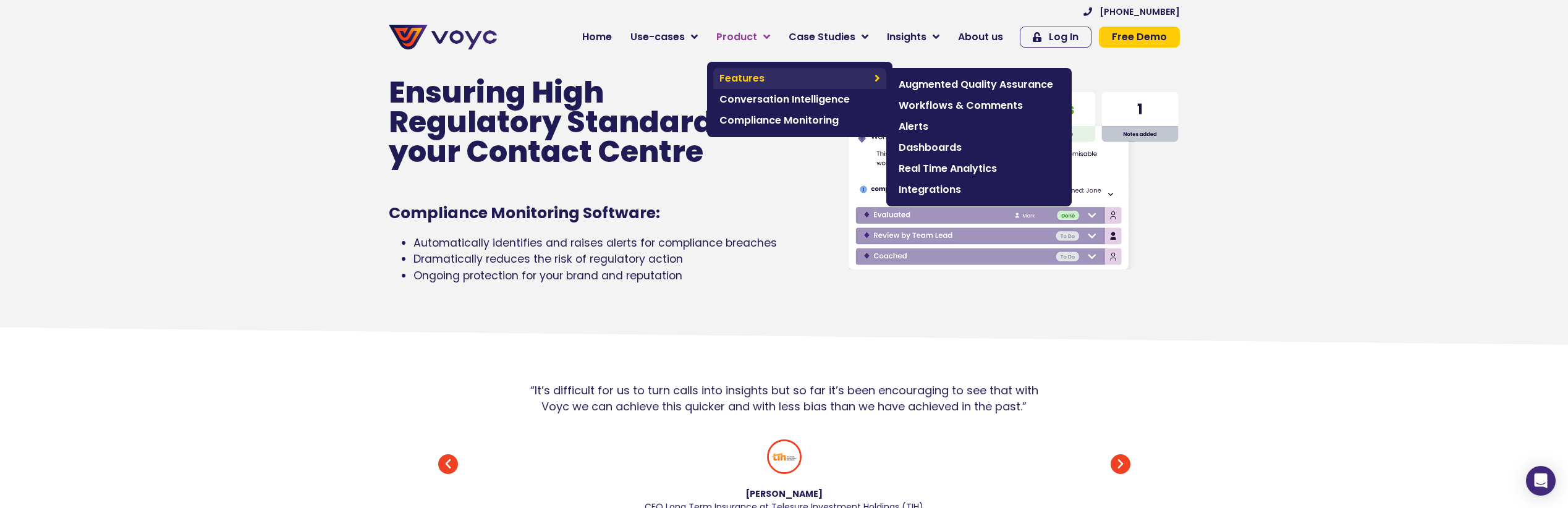
click at [788, 72] on span "Features" at bounding box center [793, 78] width 149 height 14
click at [956, 150] on span "Dashboards" at bounding box center [979, 147] width 161 height 14
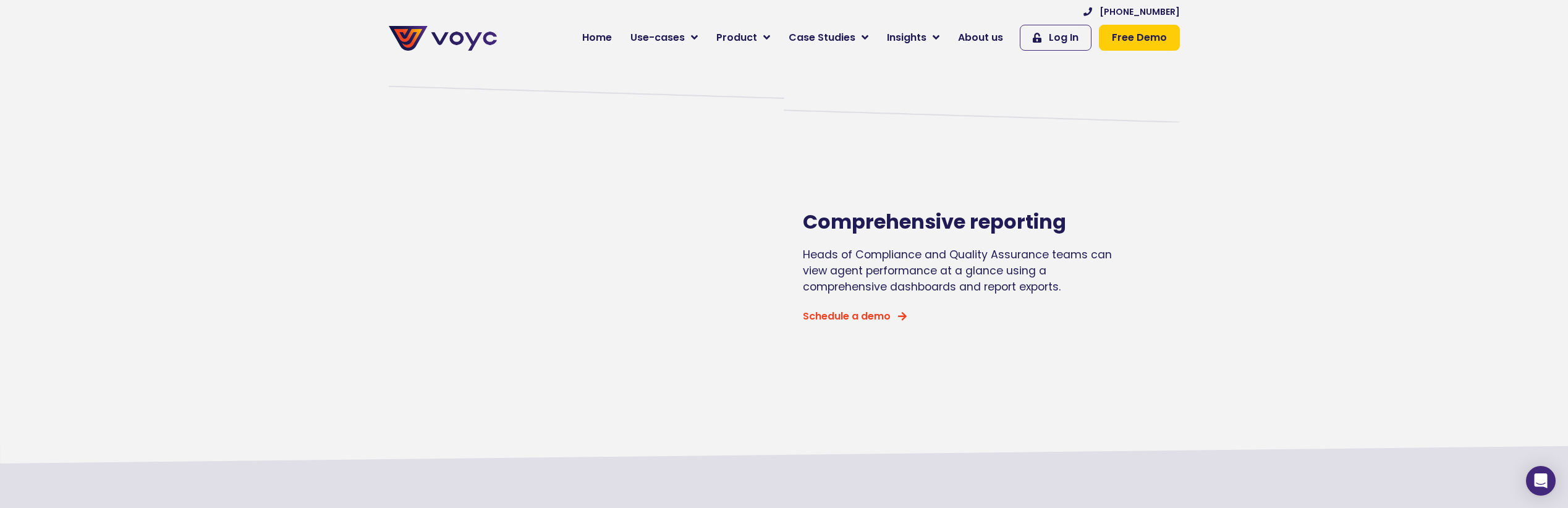
scroll to position [1252, 0]
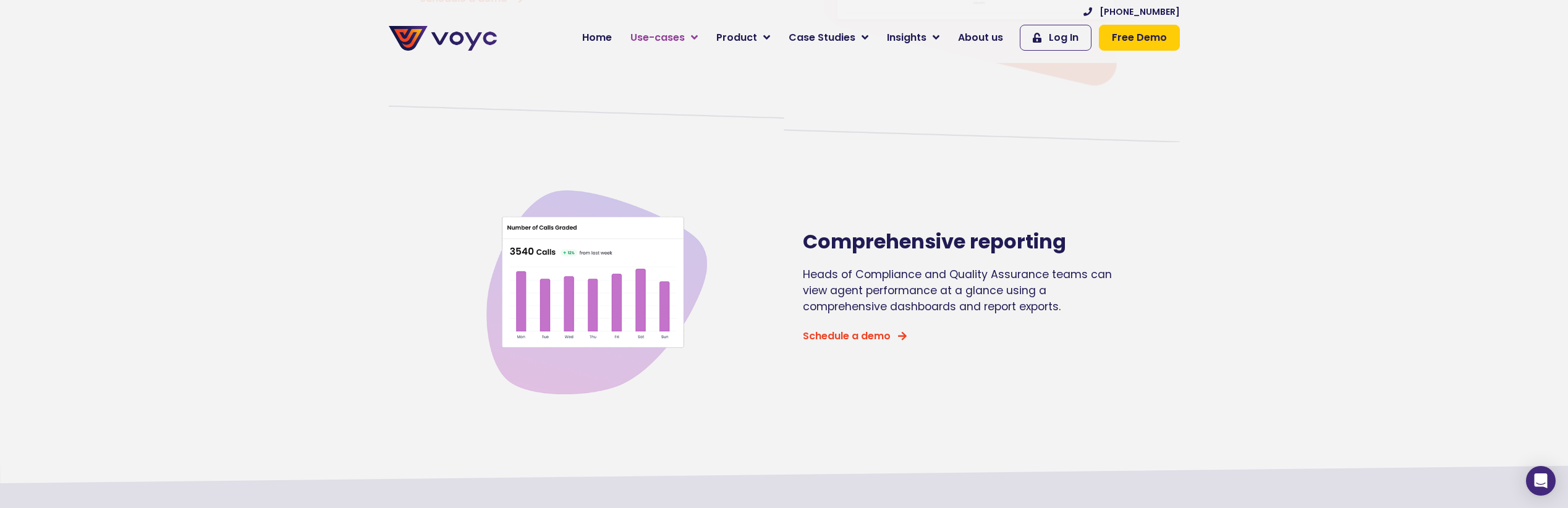
click at [685, 41] on span "Use-cases" at bounding box center [658, 38] width 55 height 14
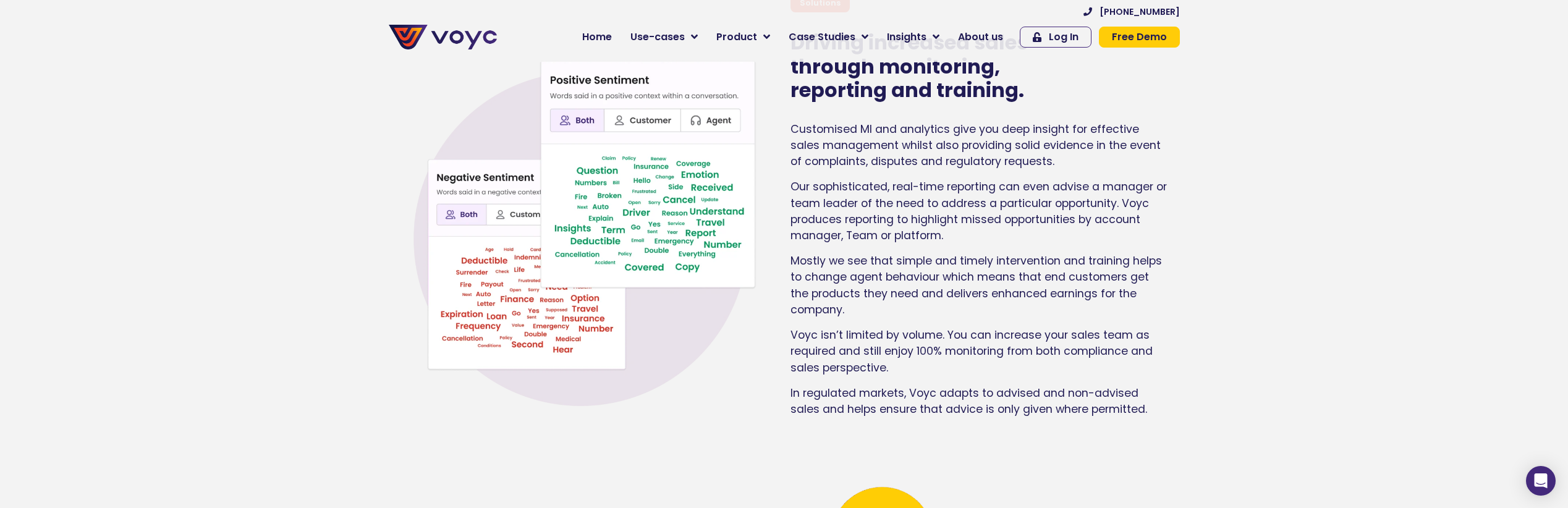
scroll to position [5454, 0]
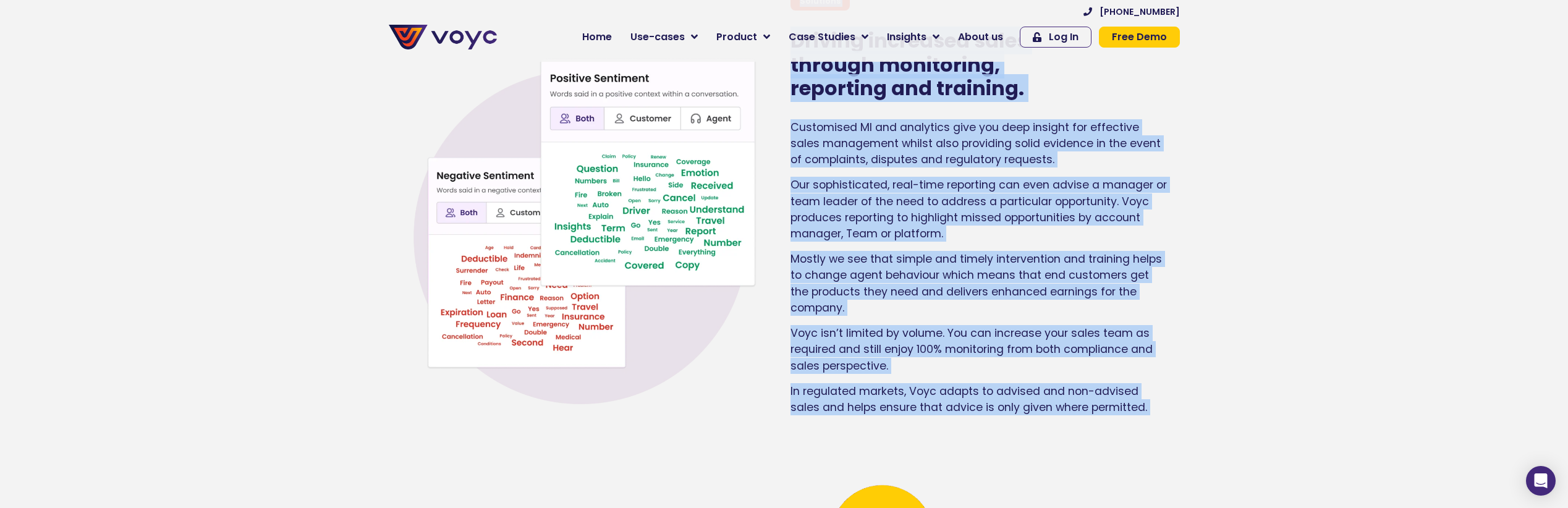
drag, startPoint x: 1011, startPoint y: 376, endPoint x: 723, endPoint y: 86, distance: 408.7
click at [723, 86] on div "Solutions Driving increased sales through monitoring, reporting and training. C…" at bounding box center [784, 220] width 804 height 470
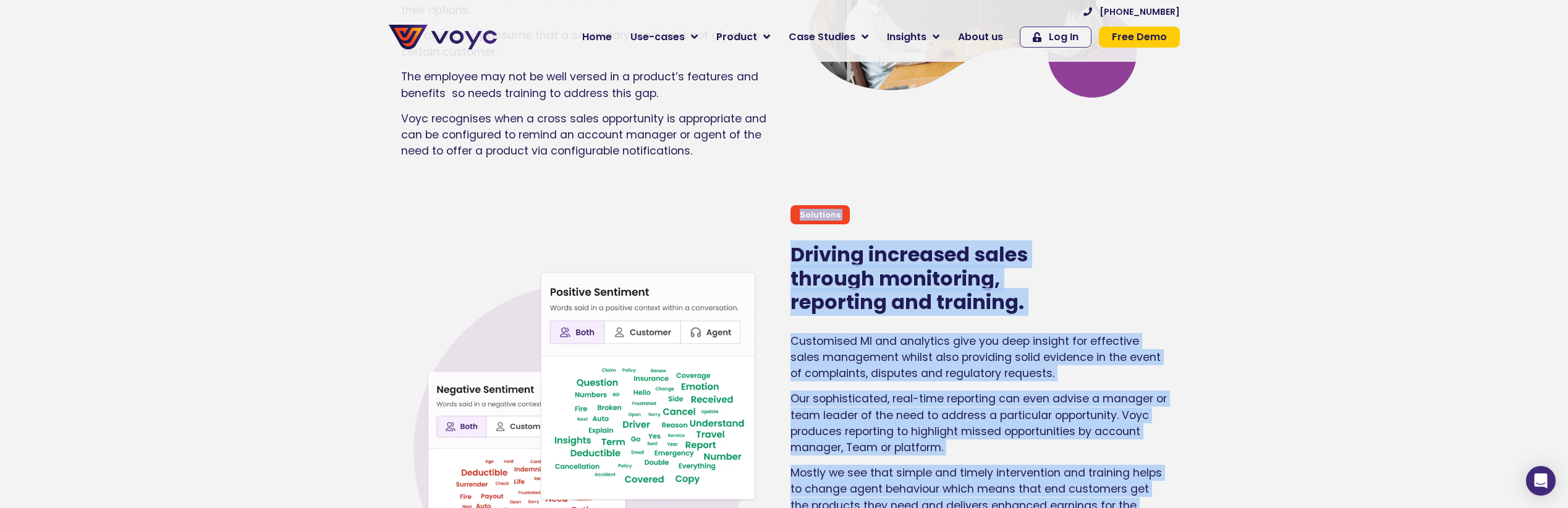
scroll to position [5238, 0]
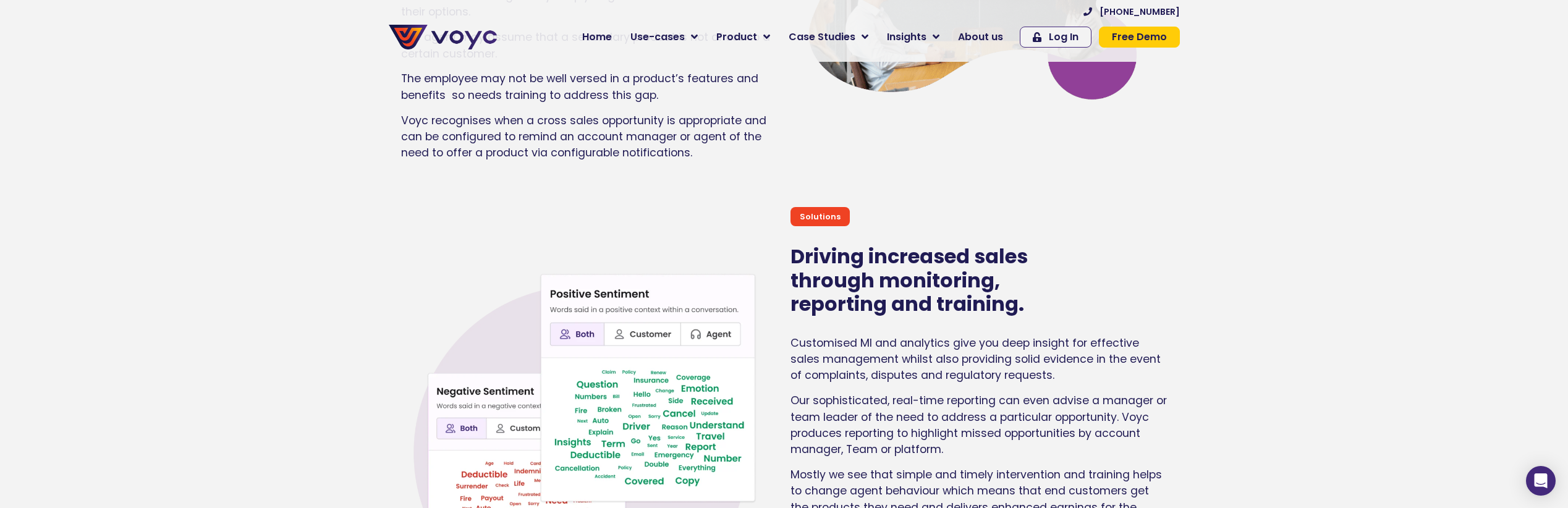
click at [813, 294] on h2 "Driving increased sales through monitoring, reporting and training." at bounding box center [930, 280] width 278 height 71
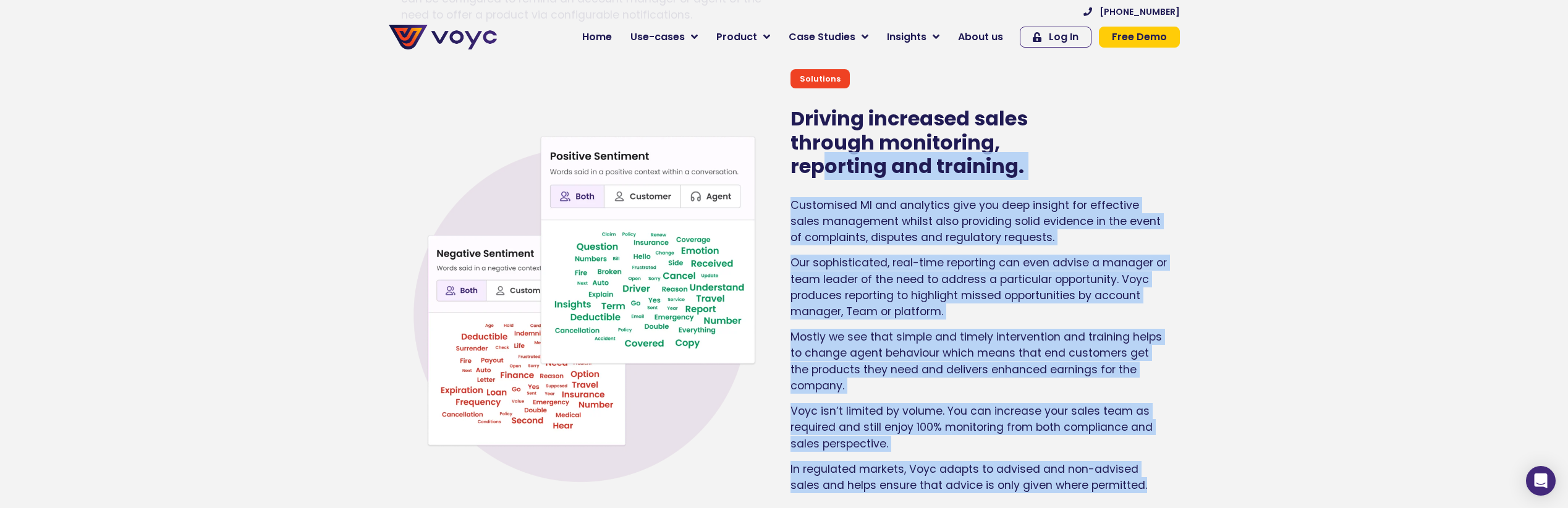
scroll to position [5342, 0]
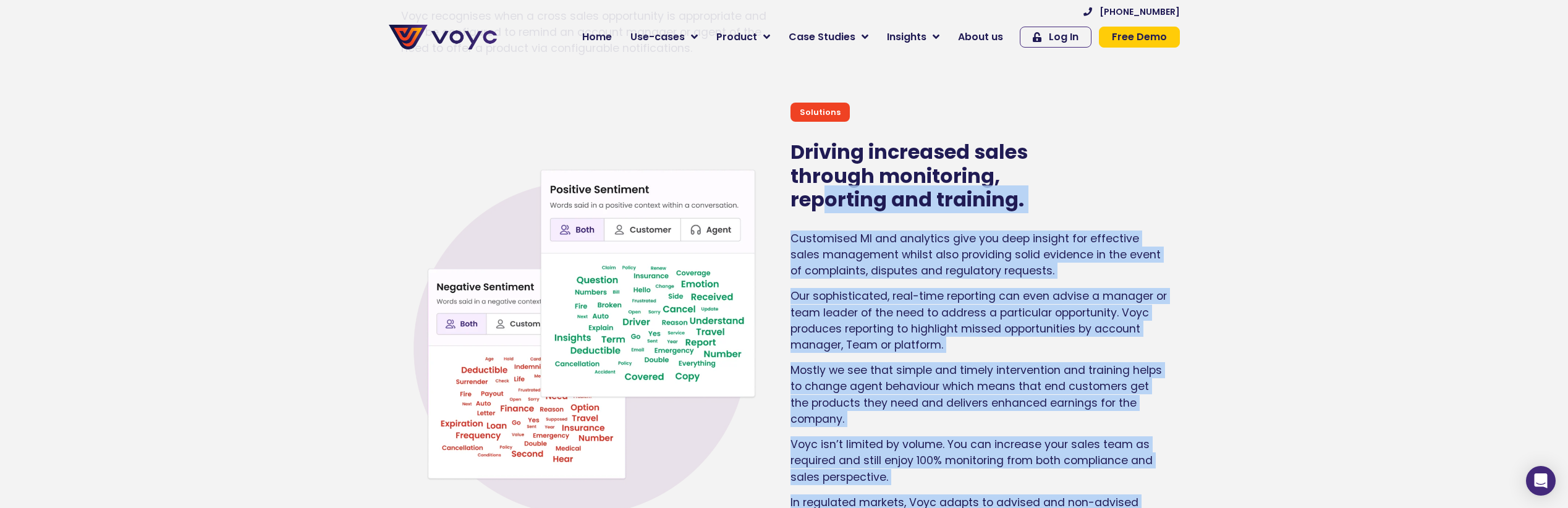
drag, startPoint x: 1148, startPoint y: 409, endPoint x: 829, endPoint y: 175, distance: 395.6
click at [829, 175] on div "Solutions Driving increased sales through monitoring, reporting and training. C…" at bounding box center [985, 331] width 401 height 470
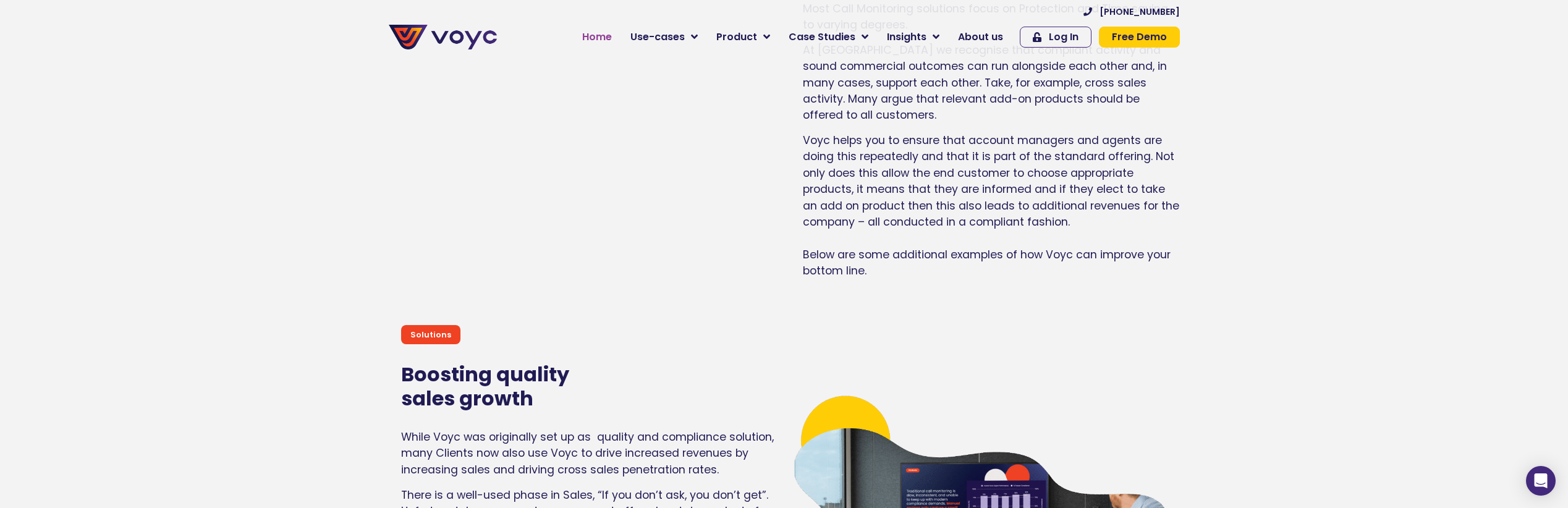
scroll to position [4303, 0]
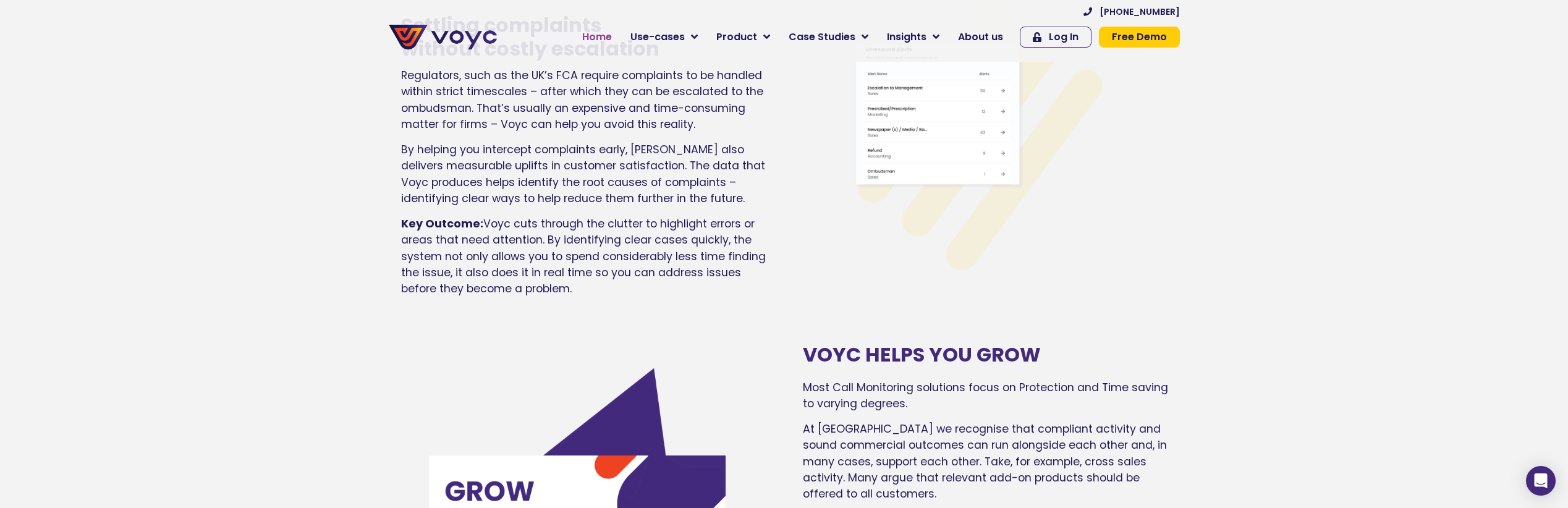
click at [607, 37] on span "Home" at bounding box center [597, 37] width 30 height 14
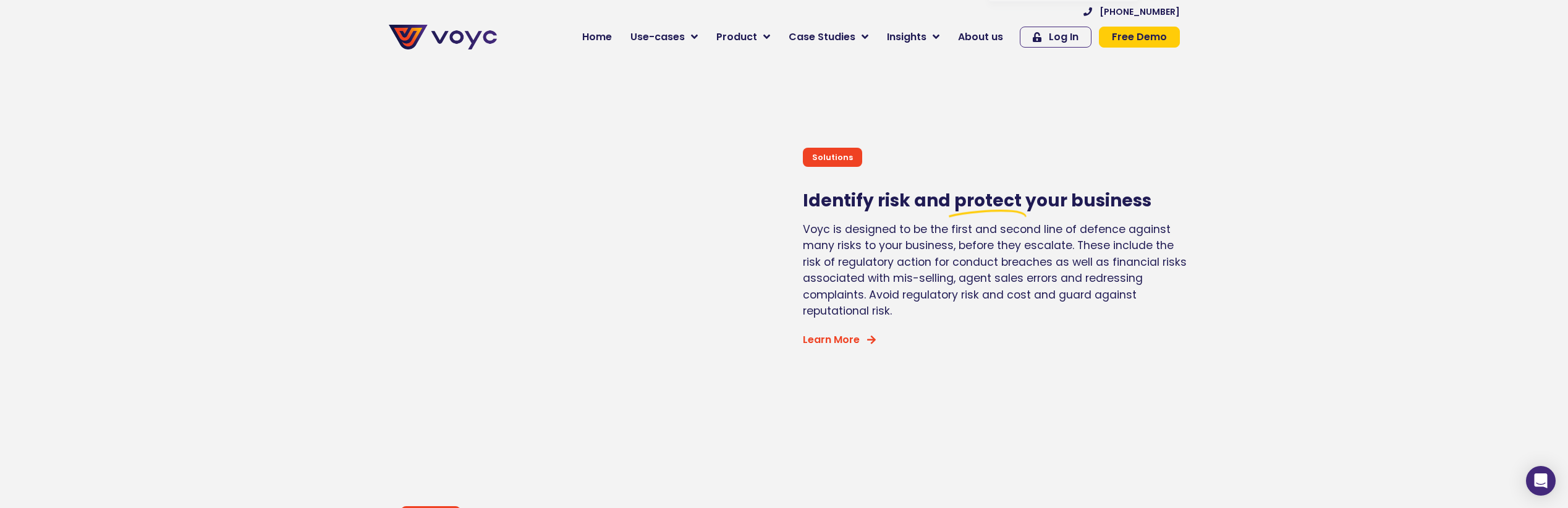
scroll to position [2103, 0]
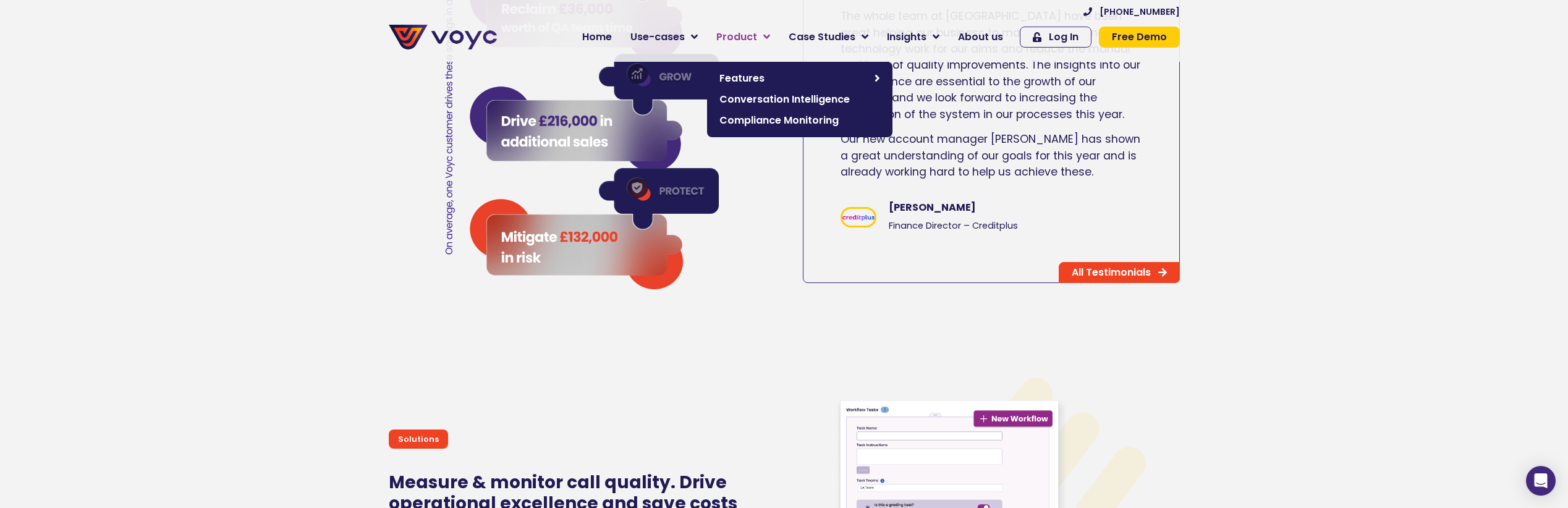
click at [749, 34] on span "Product" at bounding box center [737, 37] width 41 height 14
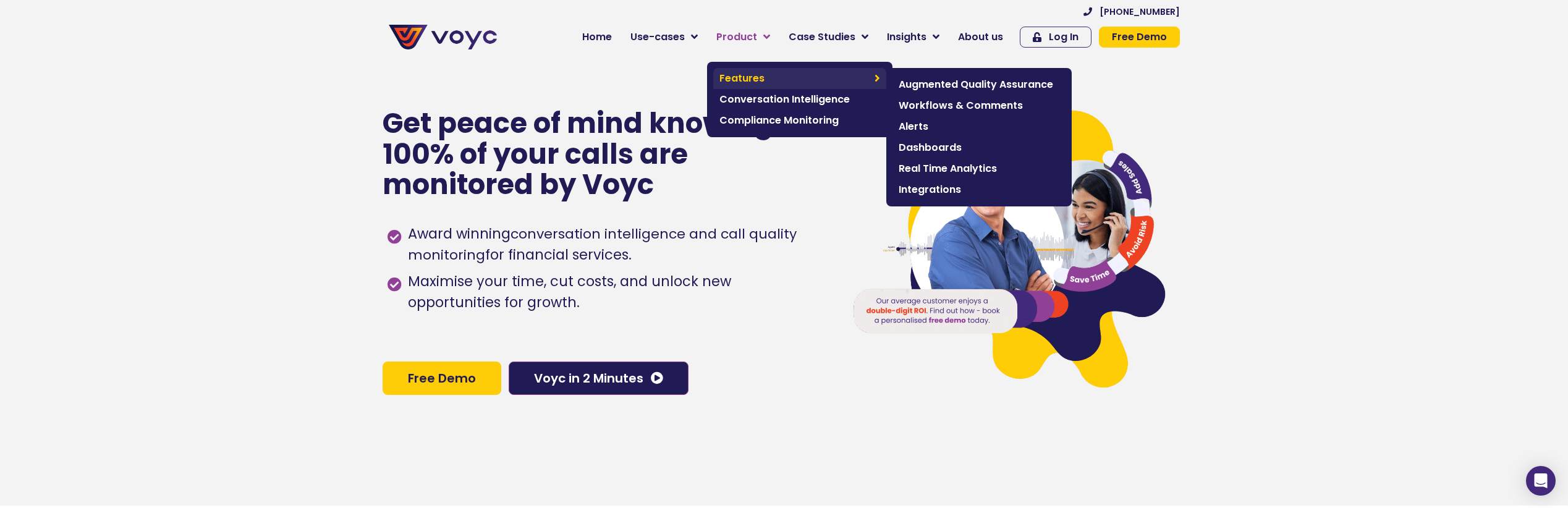
click at [780, 76] on span "Features" at bounding box center [793, 78] width 149 height 14
click at [975, 92] on span "Augmented Quality Assurance" at bounding box center [979, 84] width 161 height 14
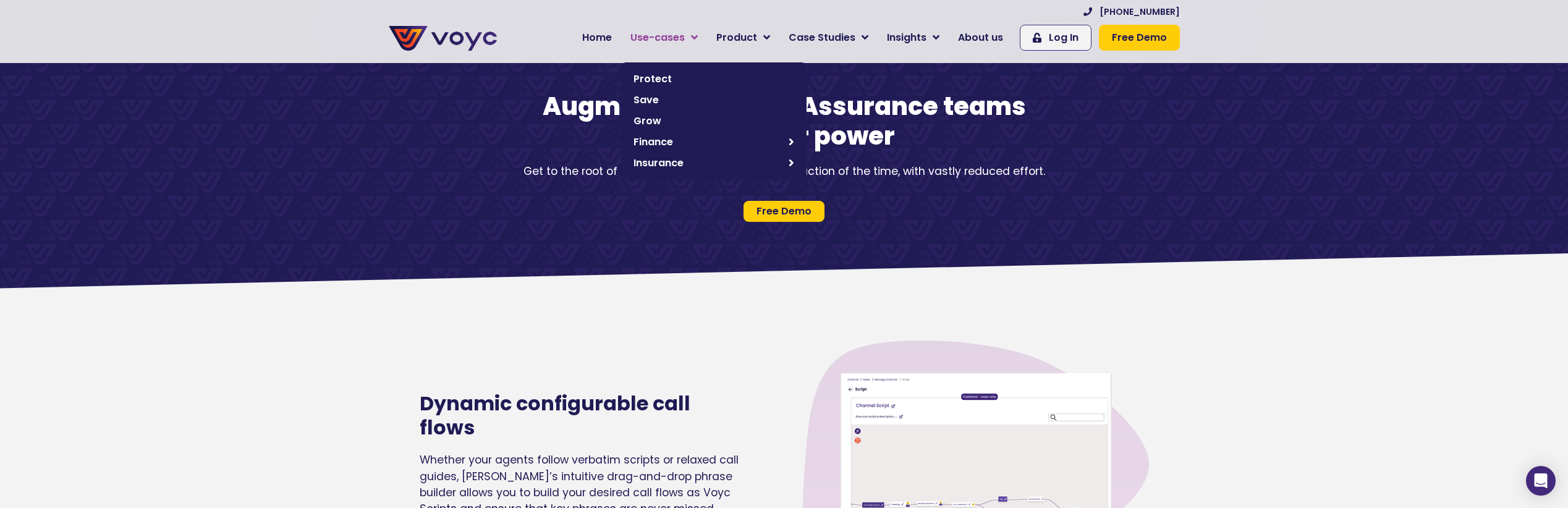
click at [675, 31] on span "Use-cases" at bounding box center [658, 38] width 55 height 14
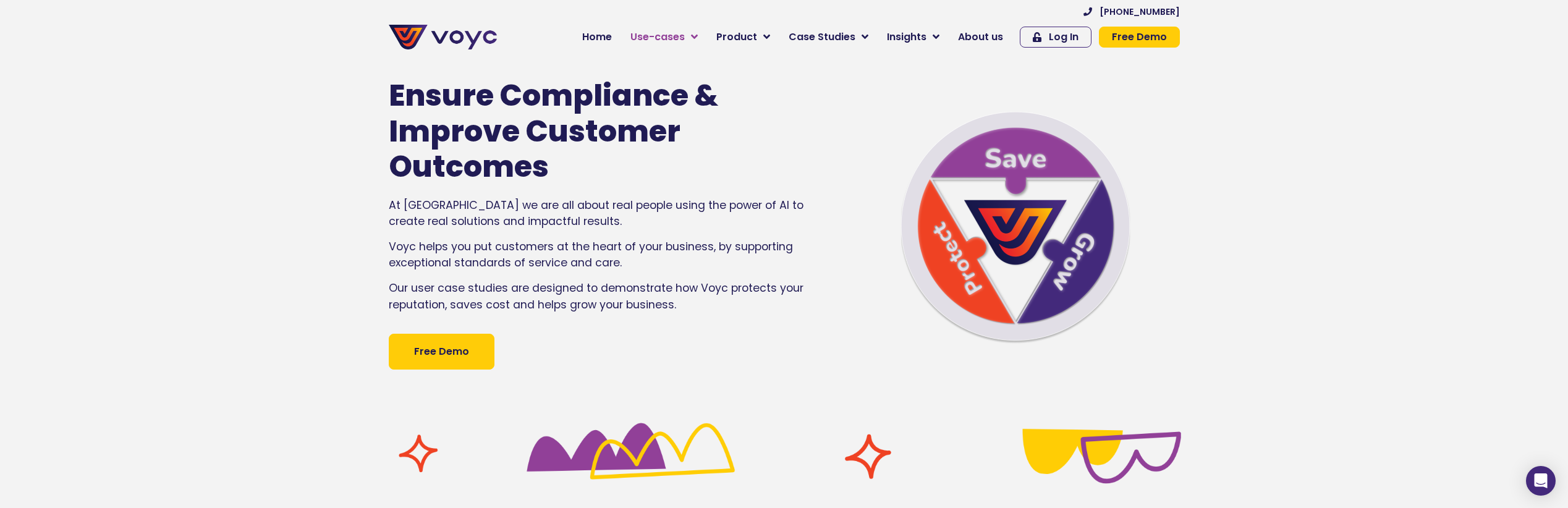
click at [676, 33] on span "Use-cases" at bounding box center [658, 37] width 55 height 14
click at [684, 42] on span "Use-cases" at bounding box center [658, 37] width 55 height 14
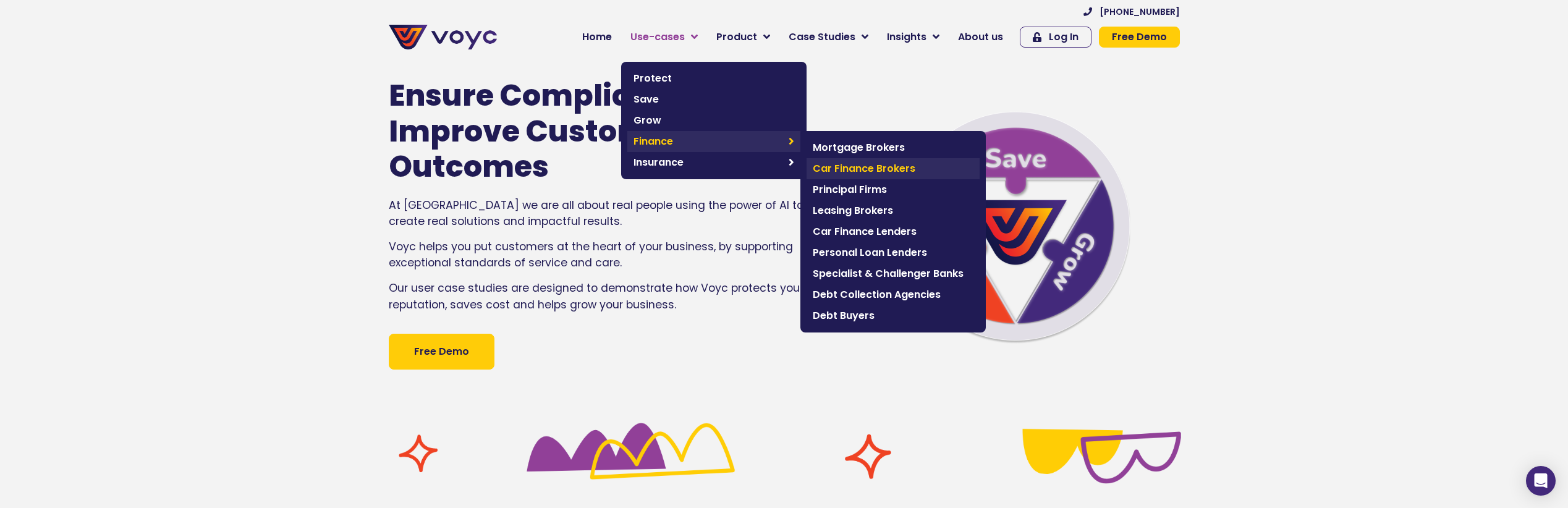
click at [901, 178] on link "Car Finance Brokers" at bounding box center [893, 169] width 173 height 21
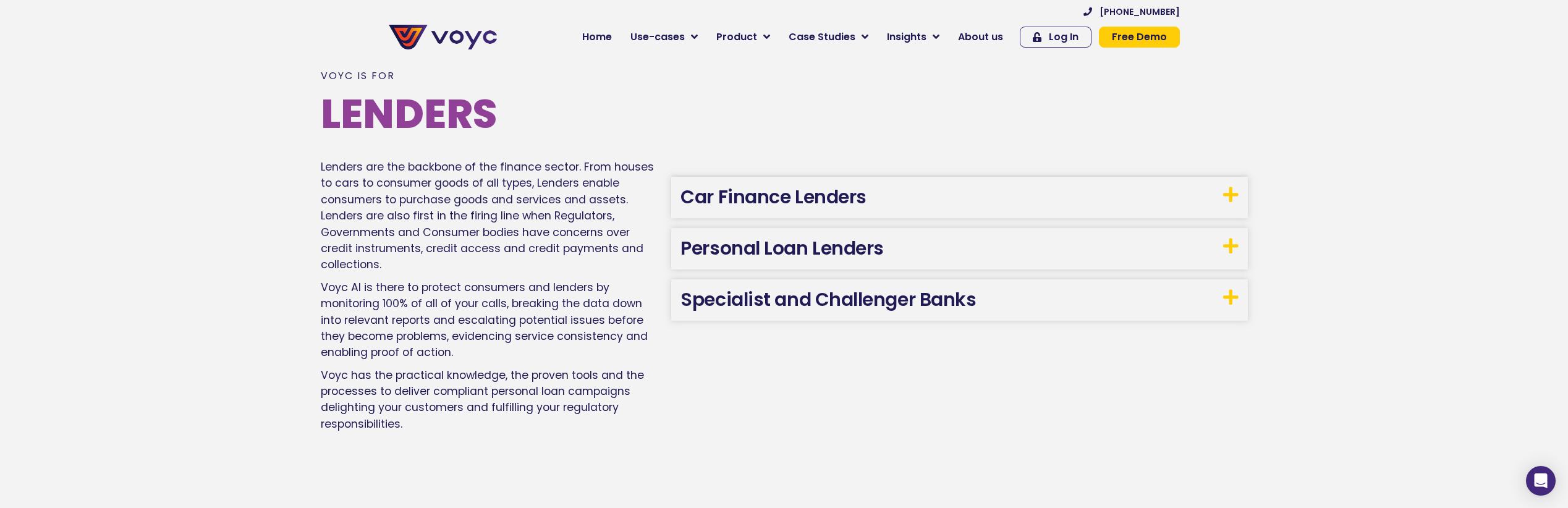
scroll to position [1801, 0]
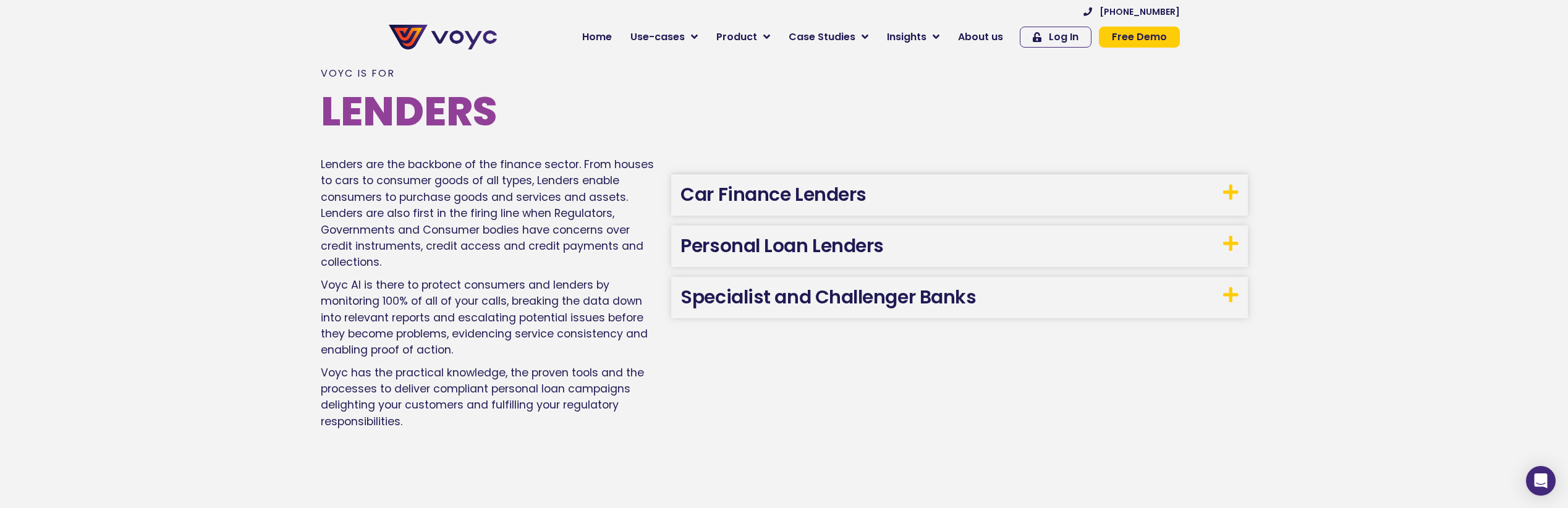
click at [756, 188] on link "Car Finance Lenders" at bounding box center [773, 194] width 186 height 27
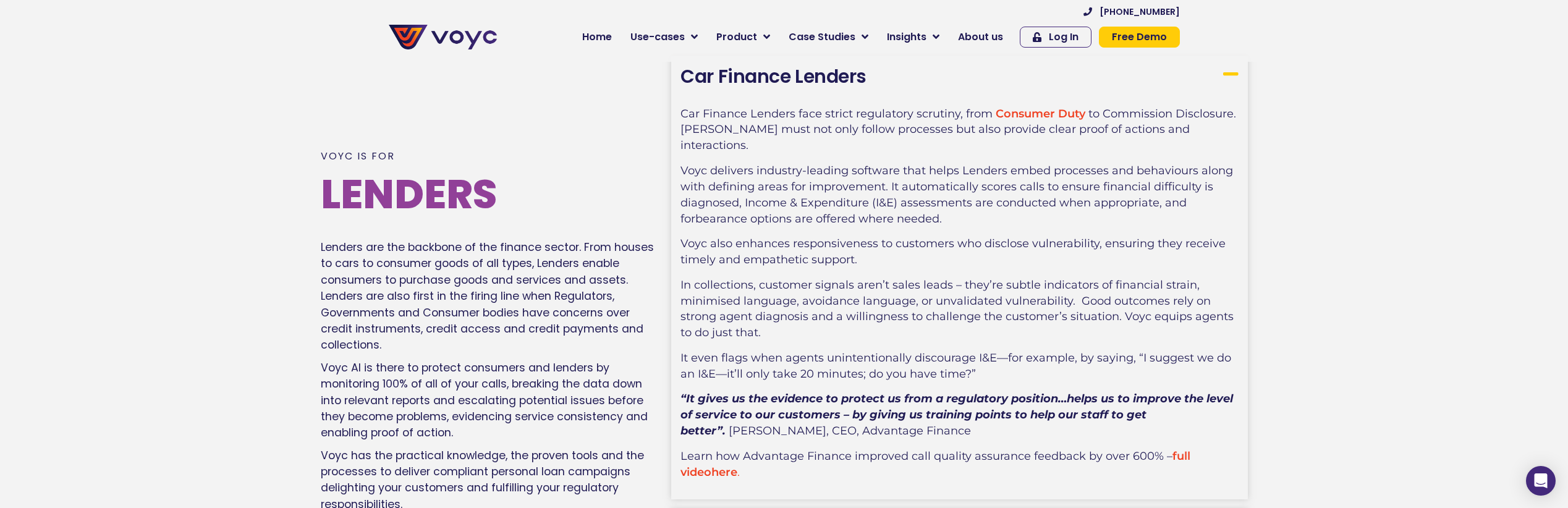
scroll to position [1669, 0]
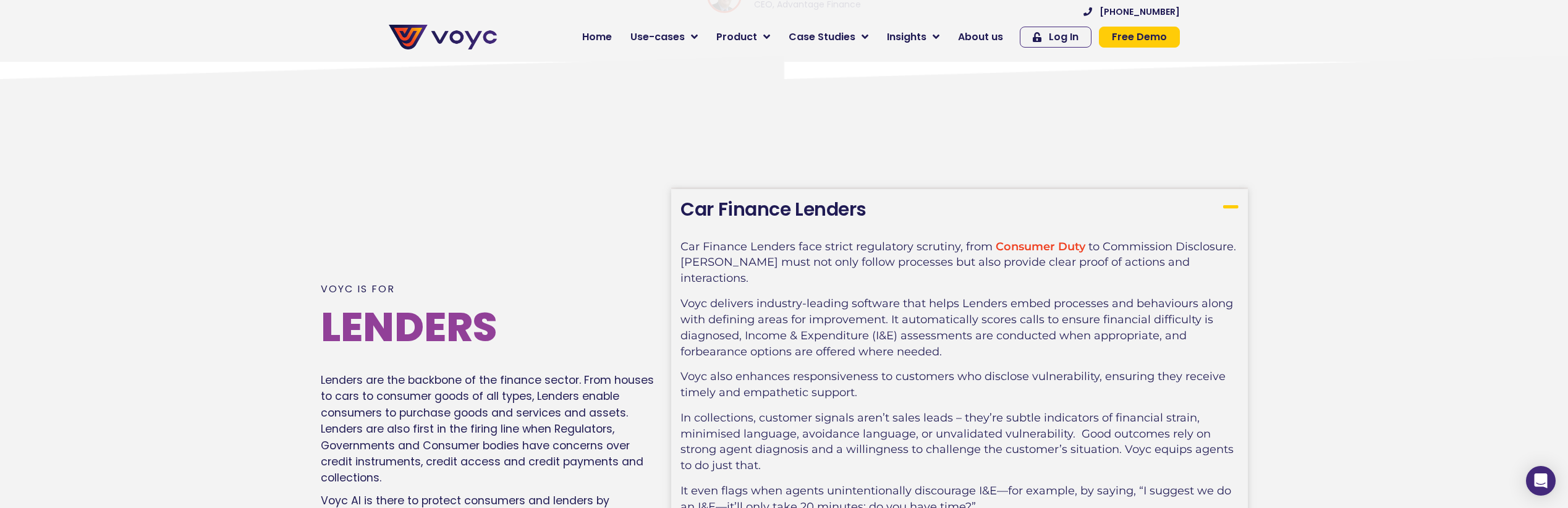
click at [760, 207] on link "Car Finance Lenders" at bounding box center [773, 209] width 186 height 27
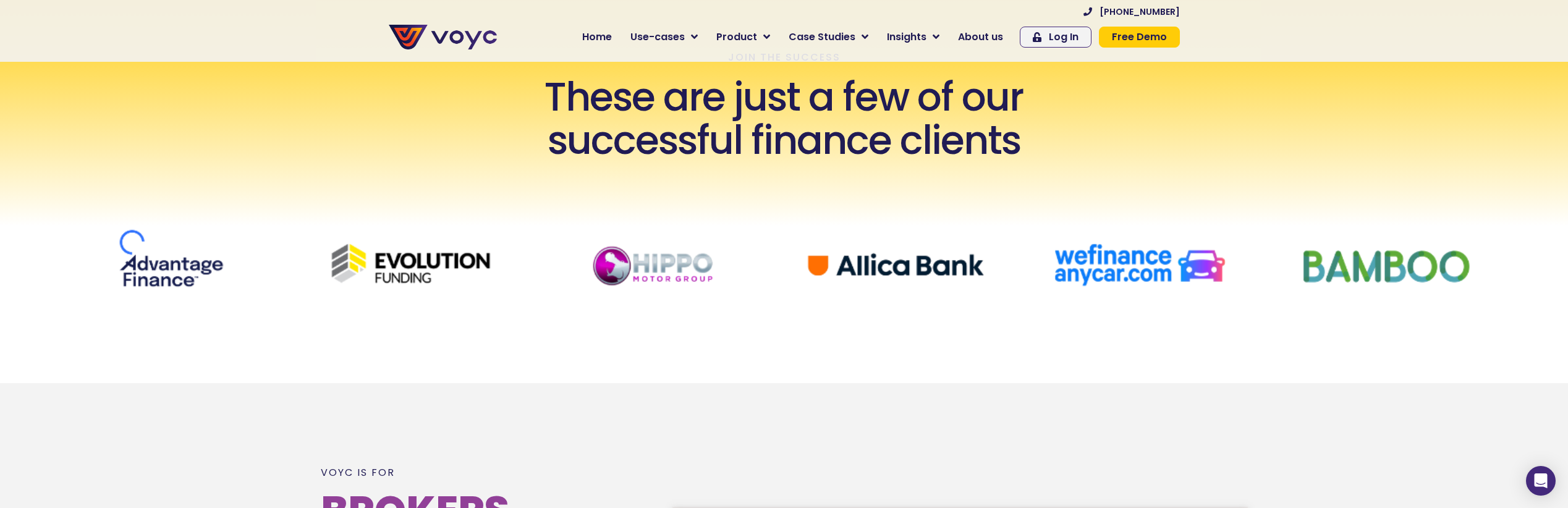
scroll to position [547, 0]
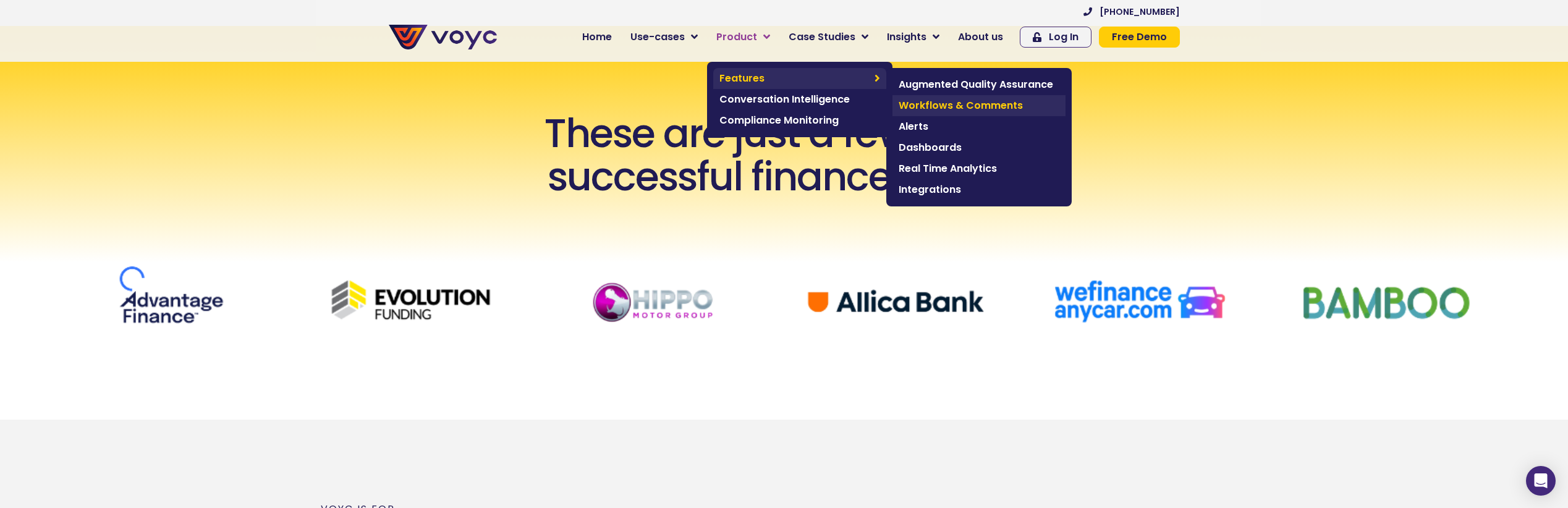
click at [1007, 103] on span "Workflows & Comments" at bounding box center [979, 105] width 161 height 14
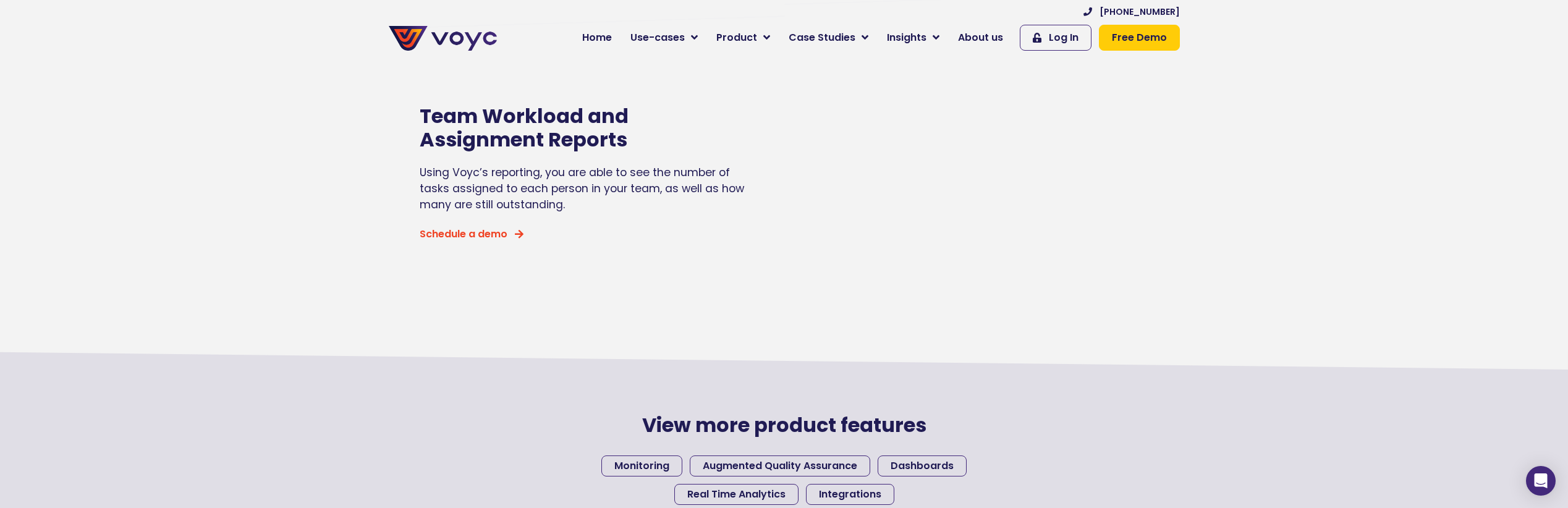
scroll to position [892, 0]
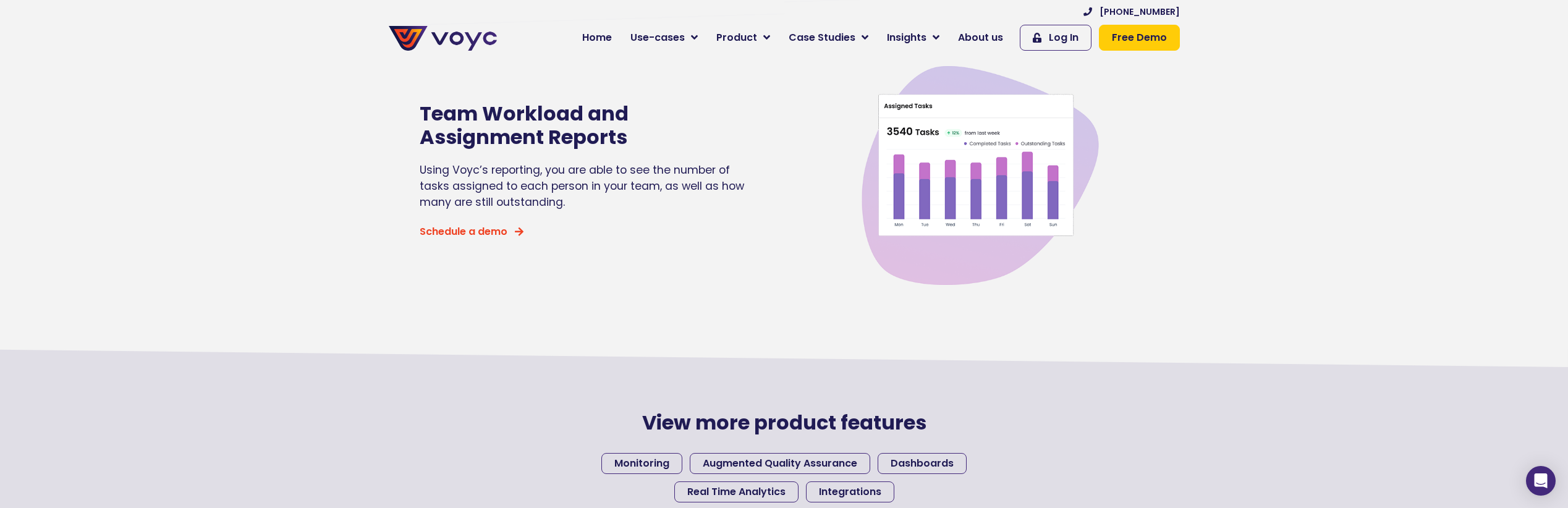
drag, startPoint x: 345, startPoint y: 116, endPoint x: 644, endPoint y: 239, distance: 323.3
click at [644, 239] on section "Team Workload and Assignment Reports Using Voyc’s reporting, you are able to se…" at bounding box center [784, 170] width 1568 height 283
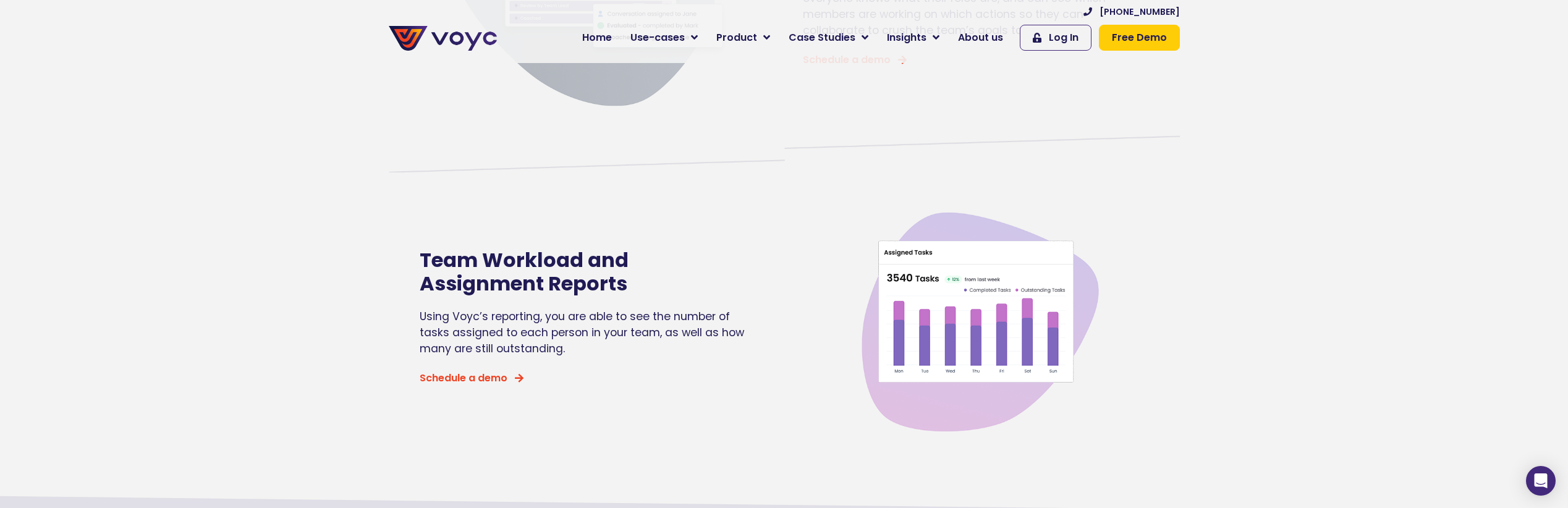
scroll to position [744, 0]
click at [743, 39] on span "Product" at bounding box center [737, 38] width 41 height 14
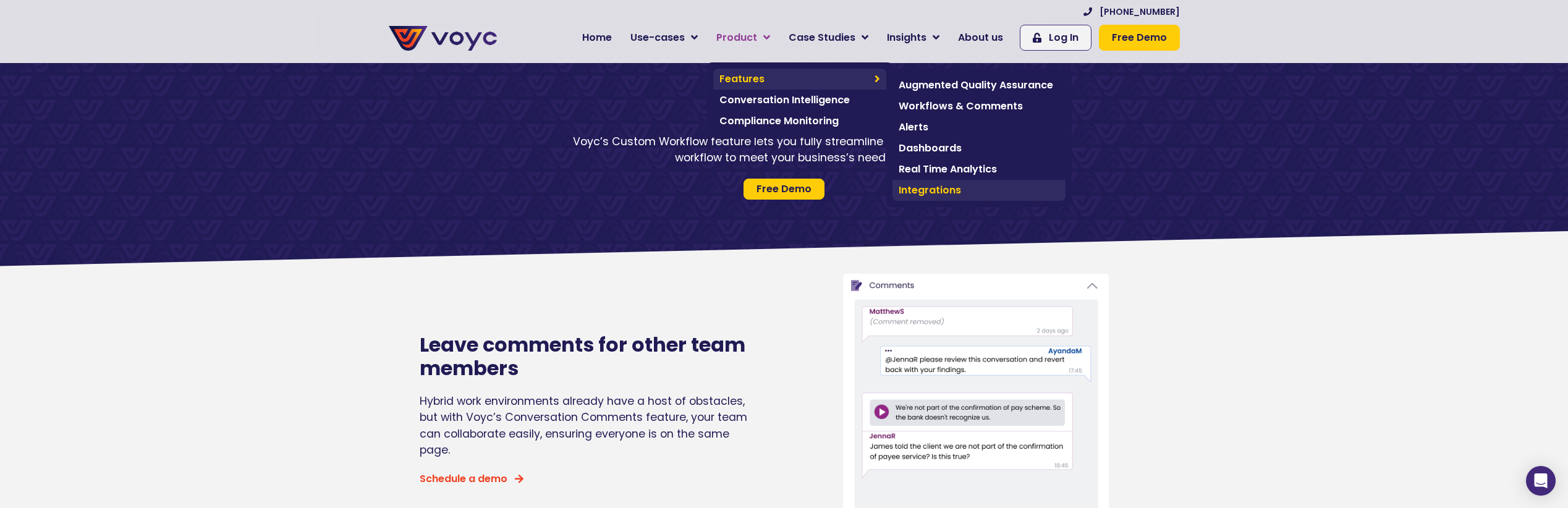
click at [940, 192] on span "Integrations" at bounding box center [979, 190] width 161 height 14
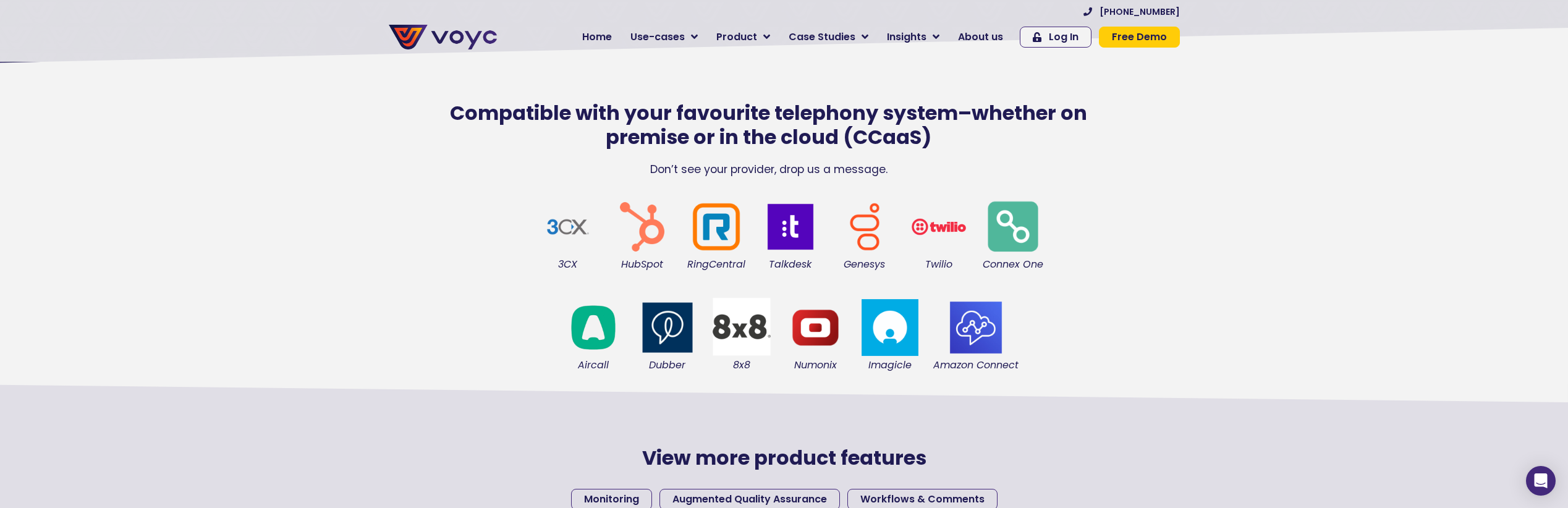
scroll to position [239, 0]
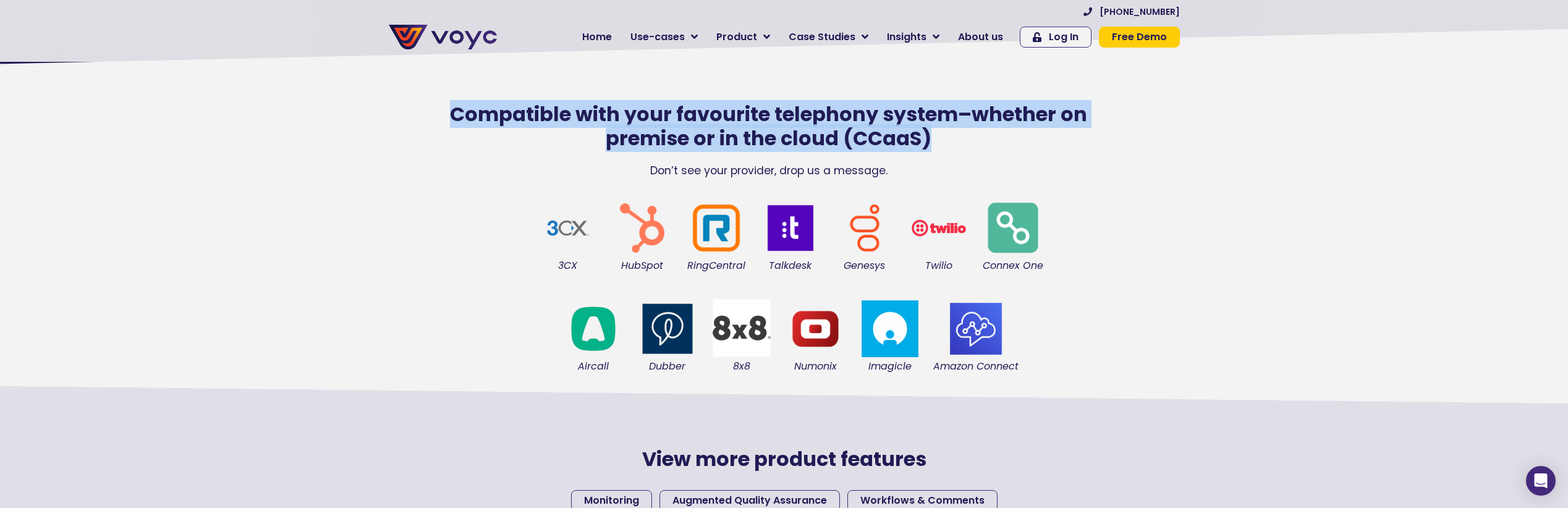
drag, startPoint x: 402, startPoint y: 89, endPoint x: 1042, endPoint y: 145, distance: 642.4
click at [1042, 145] on section "Compatible with your favourite telephony system–whether on premise or in the cl…" at bounding box center [784, 125] width 1568 height 119
click at [772, 125] on h2 "Compatible with your favourite telephony system–whether on premise or in the cl…" at bounding box center [769, 126] width 698 height 47
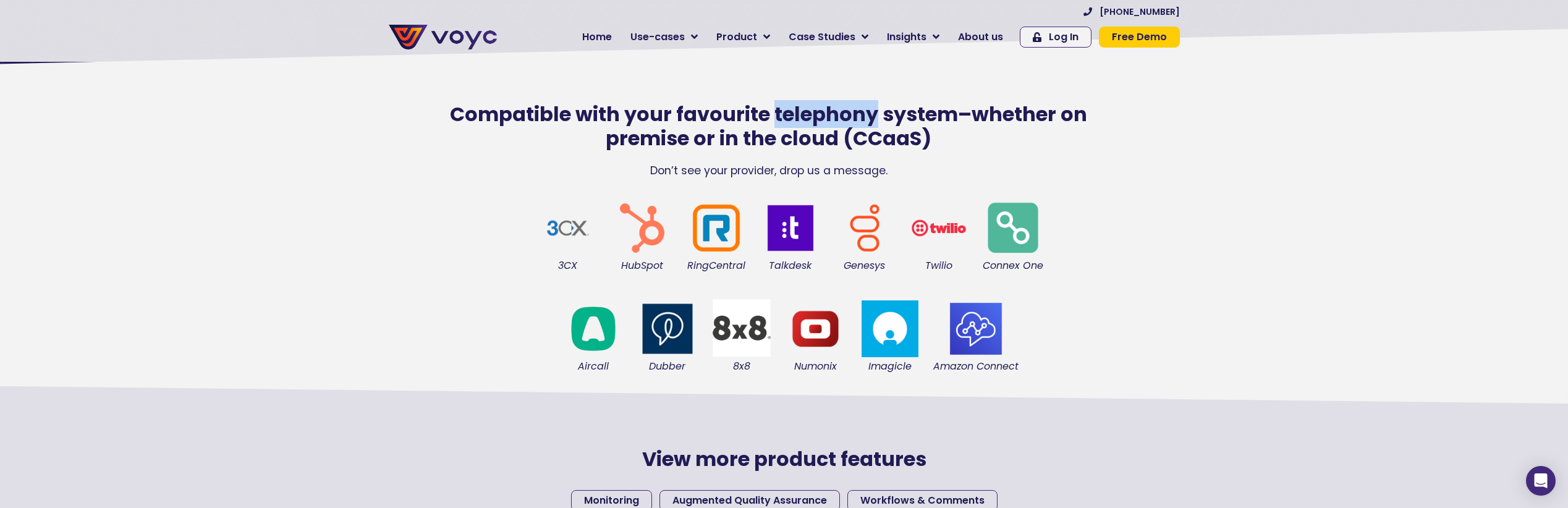
click at [772, 125] on h2 "Compatible with your favourite telephony system–whether on premise or in the cl…" at bounding box center [769, 126] width 698 height 47
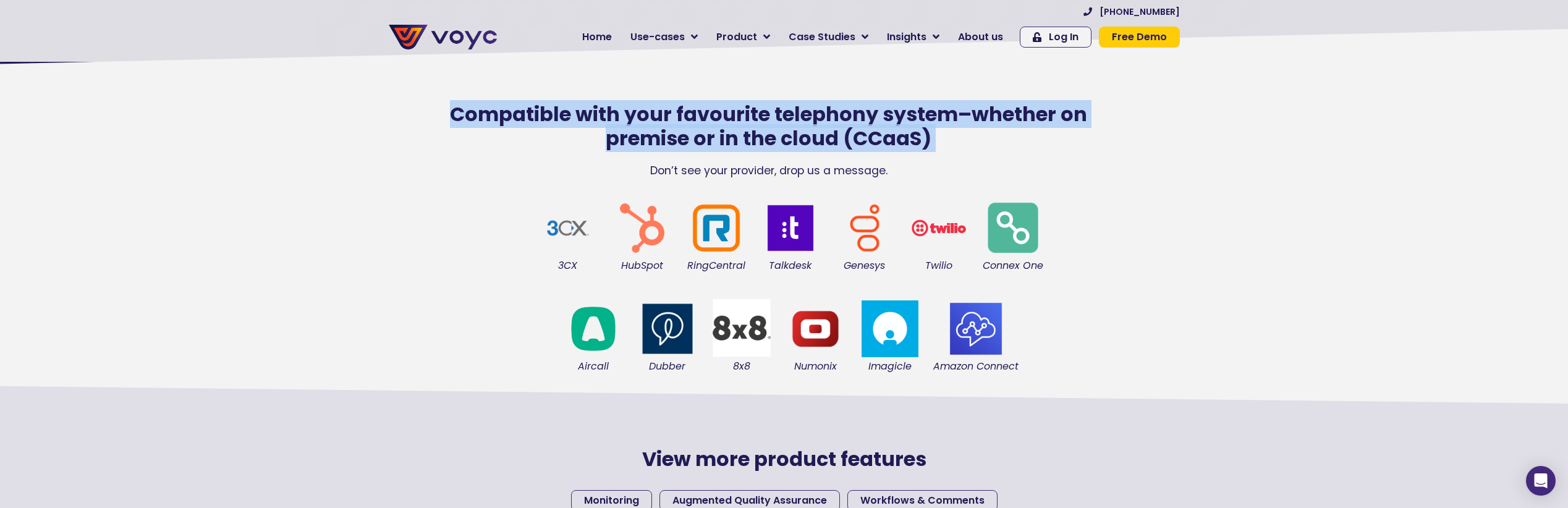
click at [772, 125] on h2 "Compatible with your favourite telephony system–whether on premise or in the cl…" at bounding box center [769, 126] width 698 height 47
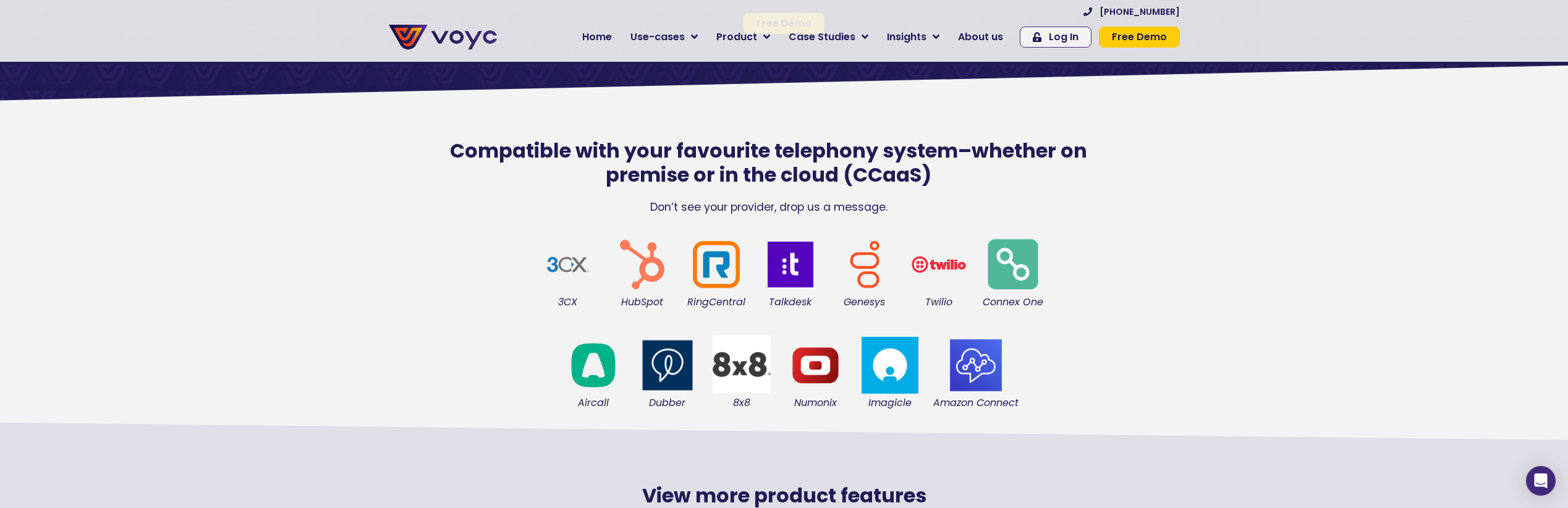
scroll to position [204, 0]
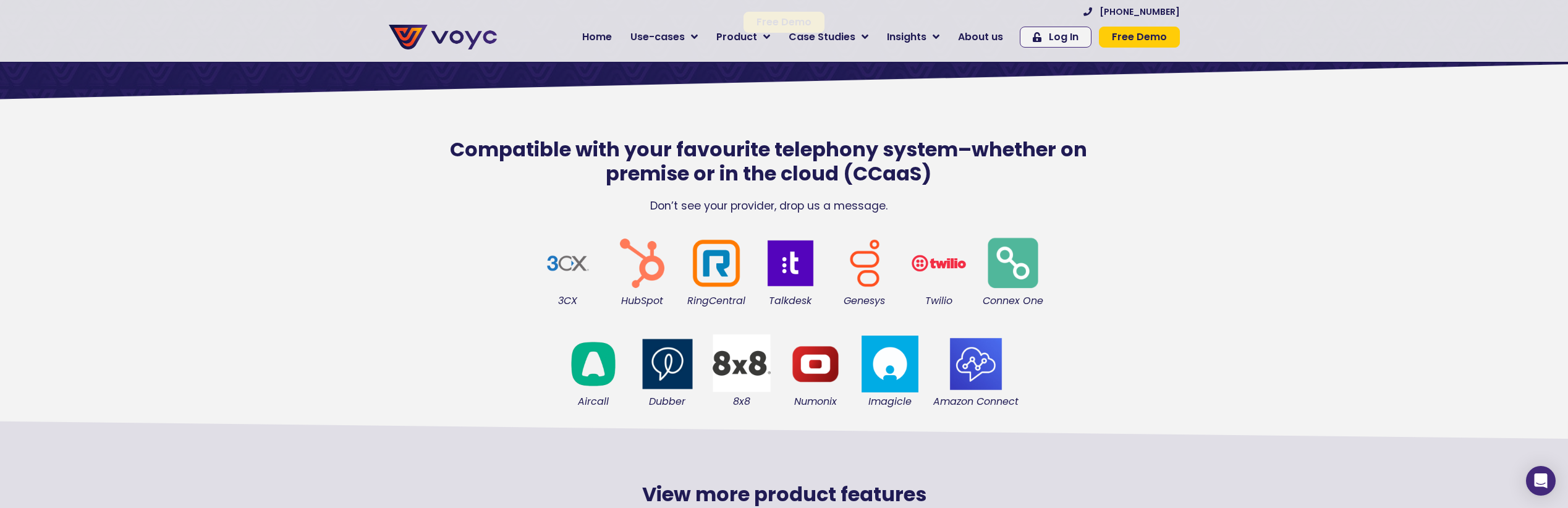
click at [1005, 301] on figcaption "Connex One" at bounding box center [1013, 301] width 62 height 14
click at [1042, 312] on div "Connex One" at bounding box center [1013, 269] width 74 height 88
click at [1040, 311] on div "Connex One" at bounding box center [1013, 269] width 74 height 88
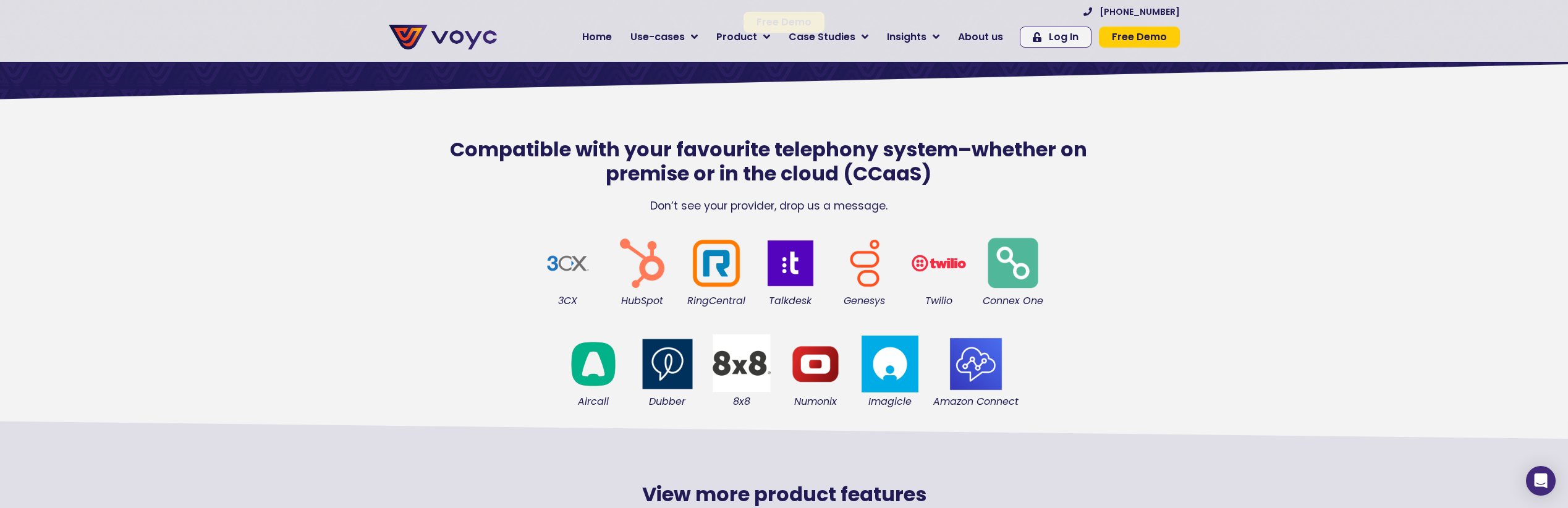
click at [1037, 306] on figcaption "Connex One" at bounding box center [1013, 301] width 62 height 14
drag, startPoint x: 1037, startPoint y: 307, endPoint x: 862, endPoint y: 263, distance: 180.4
click at [1010, 300] on figcaption "Connex One" at bounding box center [1013, 301] width 62 height 14
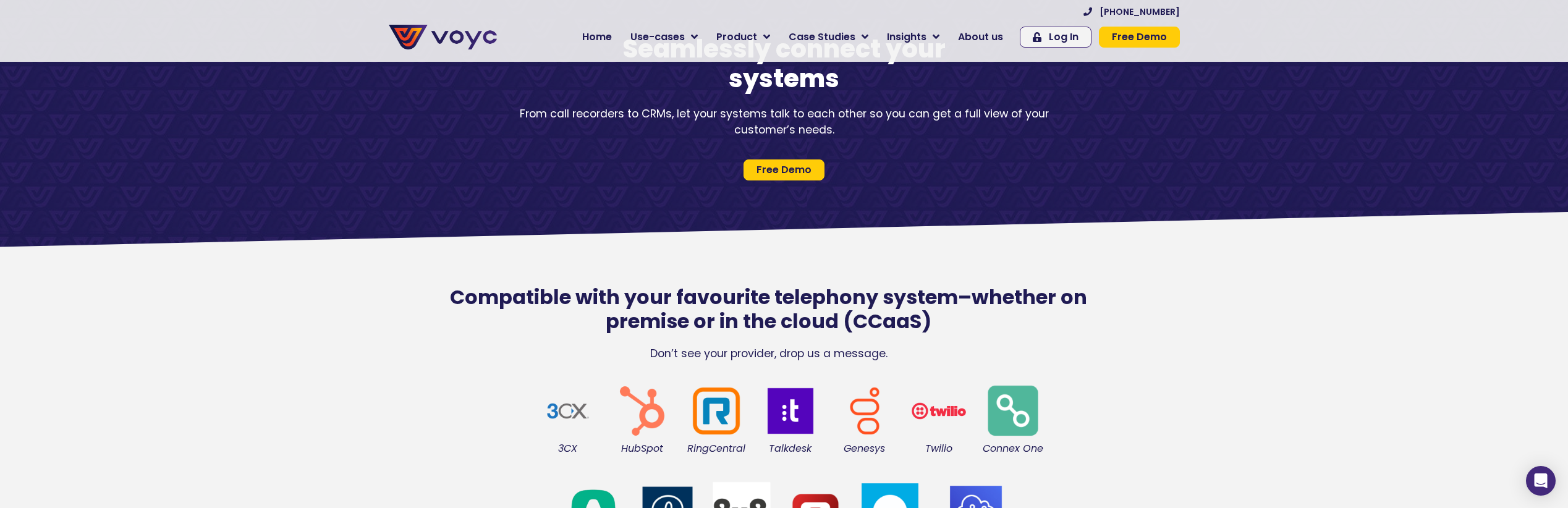
scroll to position [0, 0]
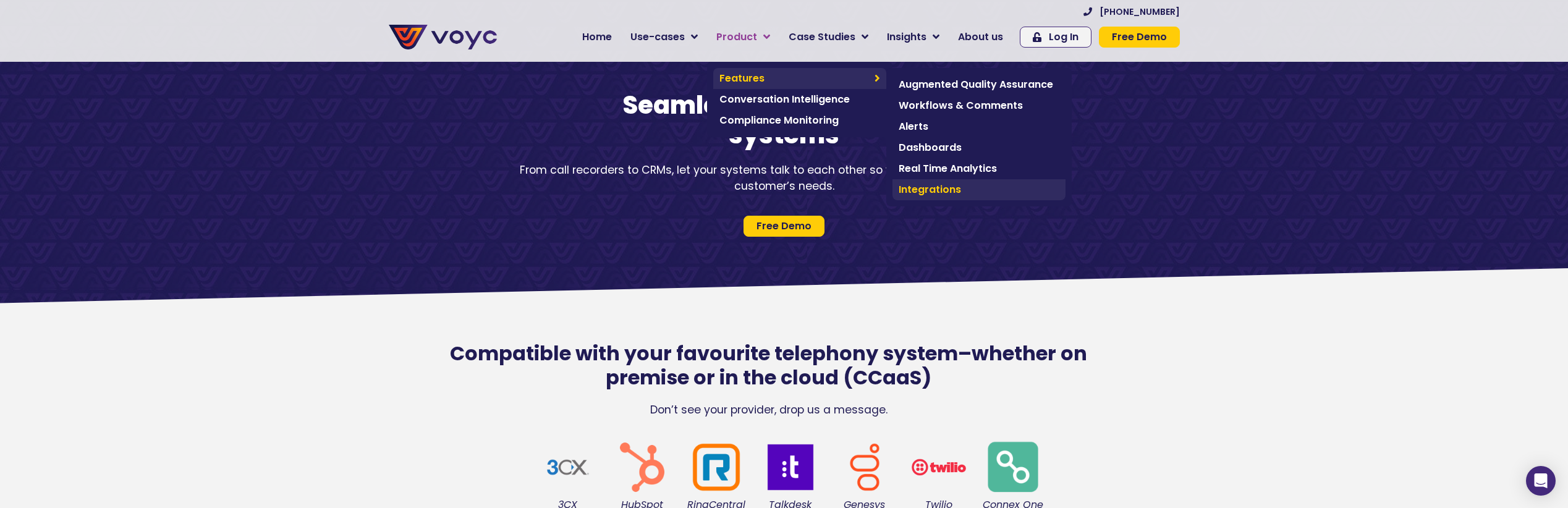
click at [944, 183] on span "Integrations" at bounding box center [979, 190] width 161 height 14
